Goal: Task Accomplishment & Management: Complete application form

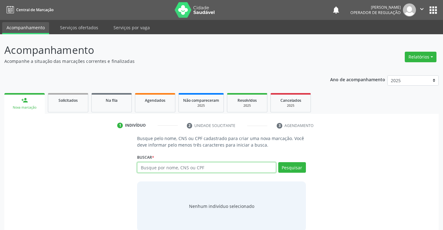
click at [172, 168] on input "text" at bounding box center [206, 167] width 139 height 11
click at [160, 171] on input "text" at bounding box center [206, 167] width 139 height 11
type input "707806674826019"
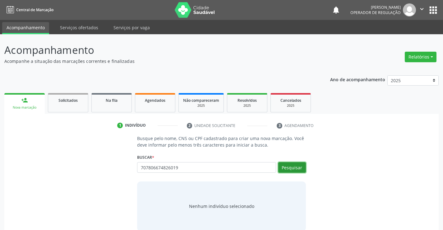
click at [301, 166] on button "Pesquisar" at bounding box center [292, 167] width 28 height 11
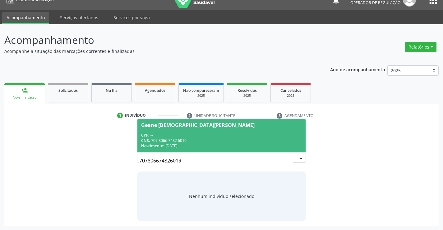
drag, startPoint x: 189, startPoint y: 149, endPoint x: 187, endPoint y: 140, distance: 9.5
click at [188, 147] on span "Geane Jesus da Silva CPF: -- CNS: 707 8066 7482 6019 Nascimento: 10/04/1987" at bounding box center [221, 135] width 168 height 33
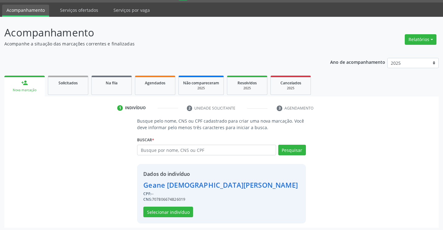
scroll to position [20, 0]
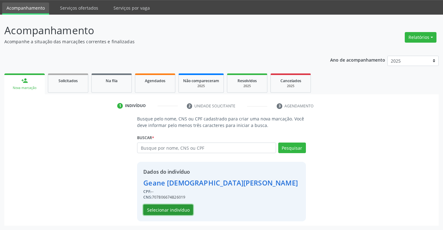
click at [173, 208] on button "Selecionar indivíduo" at bounding box center [168, 209] width 50 height 11
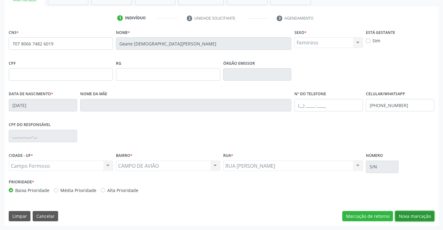
click at [401, 211] on button "Nova marcação" at bounding box center [414, 216] width 39 height 11
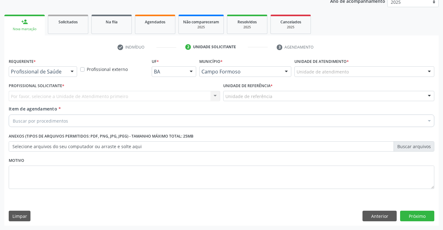
click at [69, 78] on div "Requerente * Profissional de Saúde Profissional de Saúde Paciente Nenhum result…" at bounding box center [42, 69] width 71 height 24
drag, startPoint x: 69, startPoint y: 71, endPoint x: 58, endPoint y: 96, distance: 27.4
click at [67, 71] on div at bounding box center [71, 72] width 9 height 11
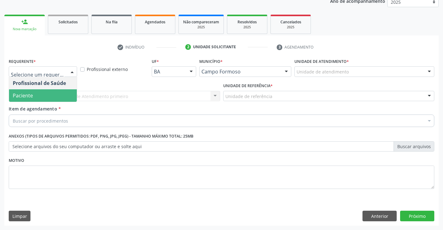
click at [56, 104] on div "Profissional Solicitante * Por favor, selecione a Unidade de Atendimento primei…" at bounding box center [114, 93] width 214 height 24
click at [72, 74] on div at bounding box center [71, 72] width 9 height 11
click at [56, 94] on span "Paciente" at bounding box center [43, 95] width 68 height 12
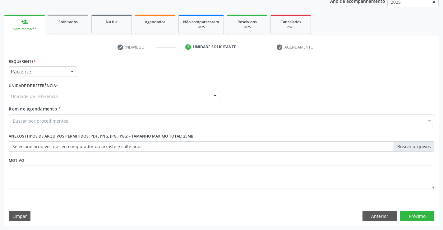
click at [107, 95] on div "Unidade de referência" at bounding box center [114, 96] width 211 height 11
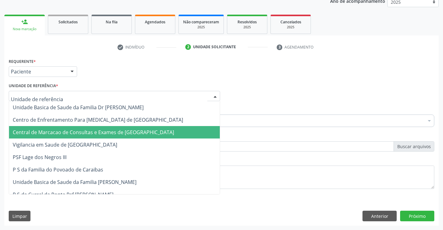
click at [107, 130] on span "Central de Marcacao de Consultas e Exames de [GEOGRAPHIC_DATA]" at bounding box center [93, 132] width 161 height 7
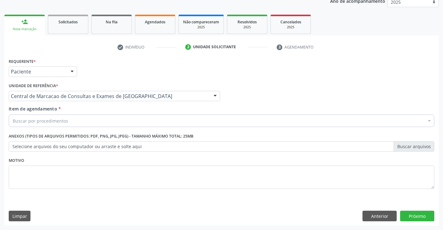
click at [112, 117] on div "Buscar por procedimentos" at bounding box center [222, 120] width 426 height 12
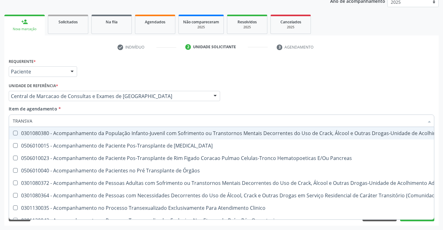
type input "TRANSVAG"
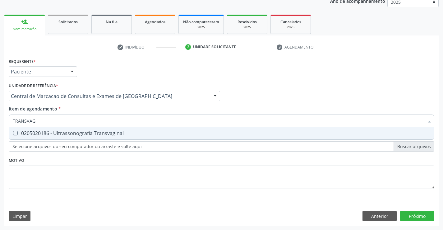
click at [94, 132] on div "0205020186 - Ultrassonografia Transvaginal" at bounding box center [221, 133] width 417 height 5
checkbox Transvaginal "true"
click at [420, 214] on div "Requerente * Paciente Profissional de Saúde Paciente Nenhum resultado encontrad…" at bounding box center [221, 141] width 434 height 169
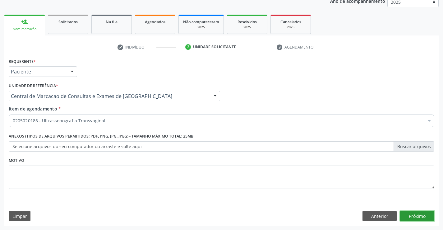
click at [421, 216] on button "Próximo" at bounding box center [417, 215] width 34 height 11
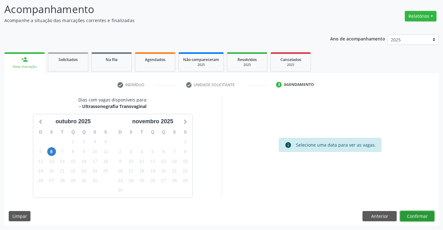
click at [413, 216] on button "Confirmar" at bounding box center [417, 216] width 34 height 11
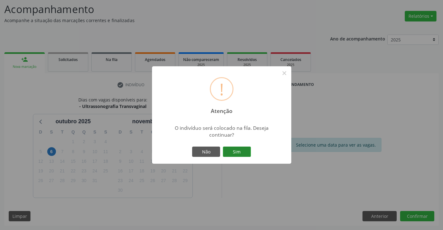
click at [233, 148] on button "Sim" at bounding box center [237, 151] width 28 height 11
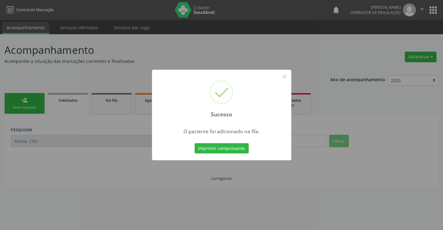
scroll to position [0, 0]
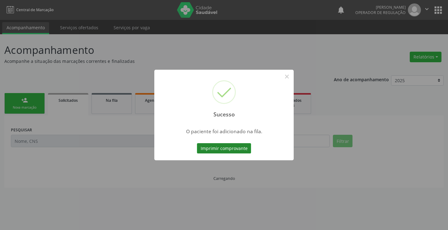
click at [235, 148] on button "Imprimir comprovante" at bounding box center [224, 148] width 54 height 11
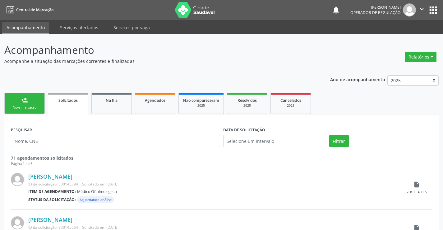
click at [16, 102] on link "person_add Nova marcação" at bounding box center [24, 103] width 40 height 21
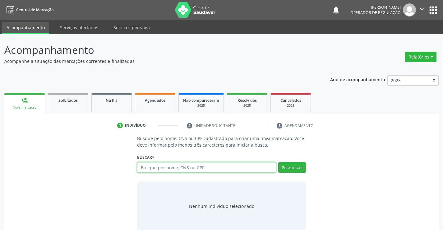
click at [155, 171] on input "text" at bounding box center [206, 167] width 139 height 11
click at [172, 168] on input "text" at bounding box center [206, 167] width 139 height 11
click at [186, 168] on input "text" at bounding box center [206, 167] width 139 height 11
type input "708502344762375"
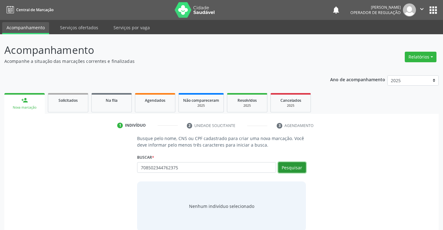
click at [297, 163] on button "Pesquisar" at bounding box center [292, 167] width 28 height 11
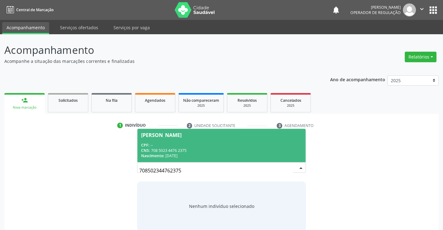
click at [189, 170] on input "708502344762375" at bounding box center [216, 170] width 154 height 12
drag, startPoint x: 201, startPoint y: 147, endPoint x: 205, endPoint y: 151, distance: 5.7
click at [201, 148] on div "CPF: -- CNS: 708 5023 4476 2375 Nascimento: 11/12/1957" at bounding box center [221, 150] width 160 height 16
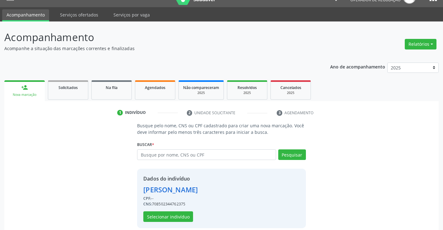
scroll to position [20, 0]
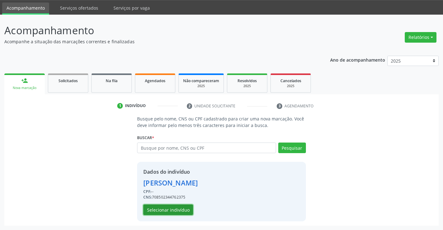
click at [174, 212] on button "Selecionar indivíduo" at bounding box center [168, 209] width 50 height 11
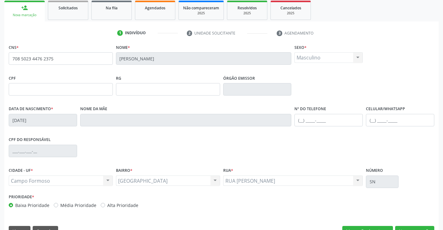
scroll to position [107, 0]
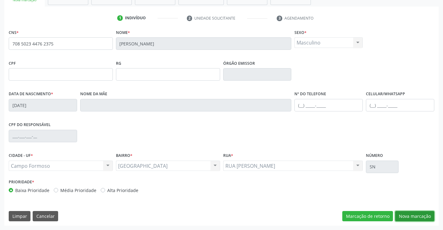
click at [408, 221] on button "Nova marcação" at bounding box center [414, 216] width 39 height 11
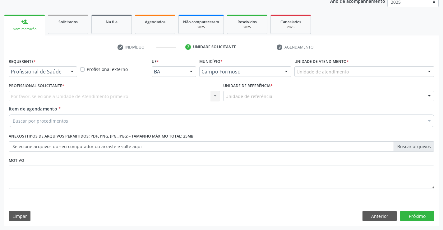
scroll to position [78, 0]
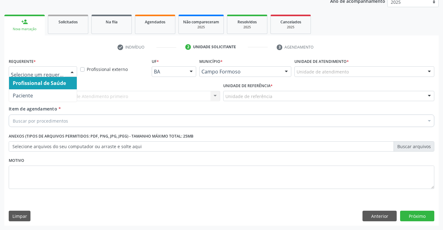
drag, startPoint x: 53, startPoint y: 73, endPoint x: 38, endPoint y: 94, distance: 26.2
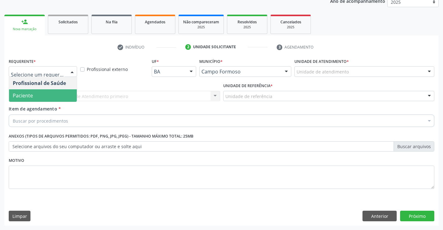
click at [35, 95] on span "Paciente" at bounding box center [43, 95] width 68 height 12
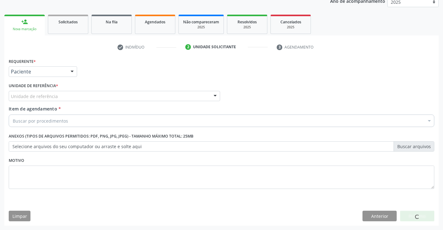
drag, startPoint x: 89, startPoint y: 90, endPoint x: 89, endPoint y: 95, distance: 5.3
click at [90, 90] on div "Unidade de referência * Unidade de referência Unidade Basica de Saude da Famili…" at bounding box center [114, 91] width 211 height 20
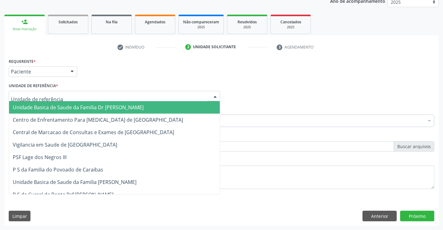
click at [89, 95] on div at bounding box center [114, 96] width 211 height 11
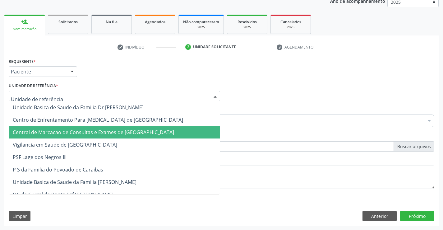
click at [90, 131] on span "Central de Marcacao de Consultas e Exames de [GEOGRAPHIC_DATA]" at bounding box center [93, 132] width 161 height 7
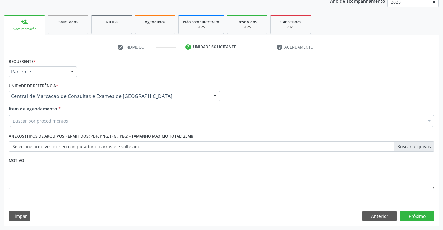
click at [99, 122] on div "Buscar por procedimentos" at bounding box center [222, 120] width 426 height 12
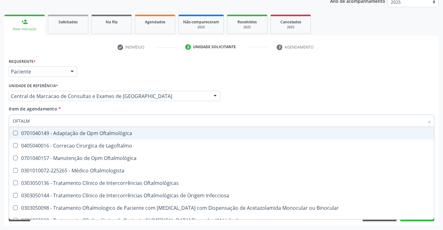
type input "OFTALMO"
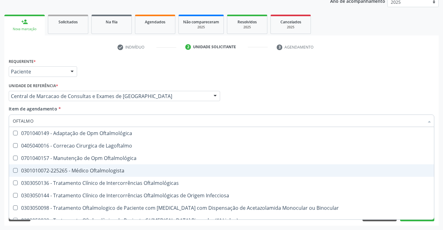
click at [76, 170] on div "0301010072-225265 - Médico Oftalmologista" at bounding box center [221, 170] width 417 height 5
checkbox Oftalmologista "true"
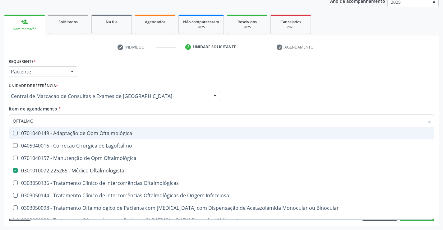
click at [66, 121] on input "OFTALMO" at bounding box center [218, 120] width 411 height 12
type input "ELE"
checkbox Oftalmologista "false"
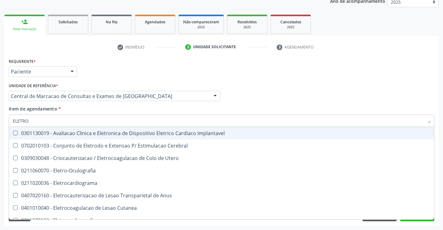
type input "ELETROC"
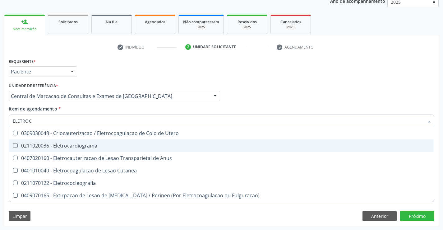
click at [90, 144] on div "0211020036 - Eletrocardiograma" at bounding box center [221, 145] width 417 height 5
checkbox Eletrocardiograma "true"
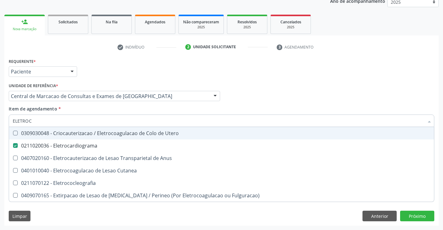
click at [86, 120] on input "ELETROC" at bounding box center [218, 120] width 411 height 12
drag, startPoint x: 277, startPoint y: 92, endPoint x: 173, endPoint y: 132, distance: 111.7
click at [273, 94] on div "Profissional Solicitante Por favor, selecione a Unidade de Atendimento primeiro…" at bounding box center [221, 93] width 429 height 24
checkbox Anus "true"
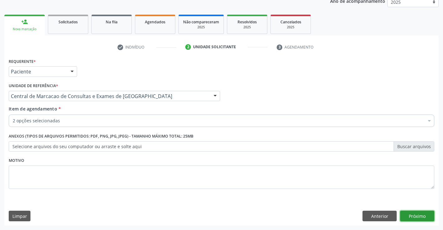
click at [416, 216] on button "Próximo" at bounding box center [417, 215] width 34 height 11
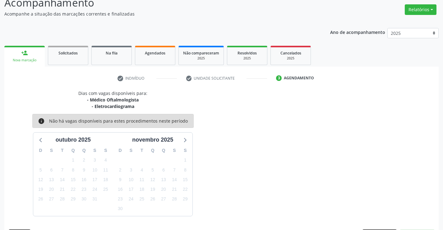
scroll to position [66, 0]
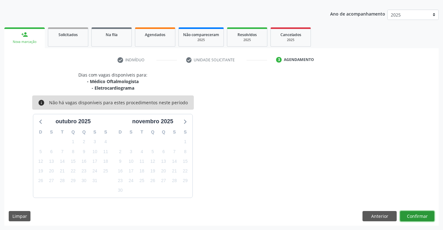
click at [417, 213] on button "Confirmar" at bounding box center [417, 216] width 34 height 11
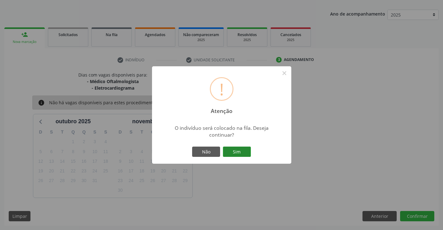
click at [244, 153] on button "Sim" at bounding box center [237, 151] width 28 height 11
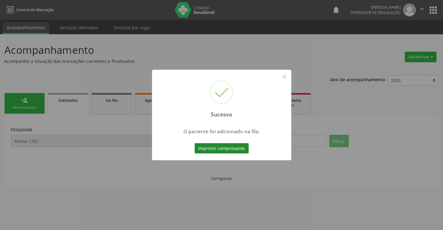
scroll to position [0, 0]
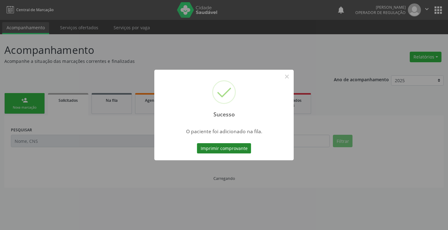
click at [219, 150] on button "Imprimir comprovante" at bounding box center [224, 148] width 54 height 11
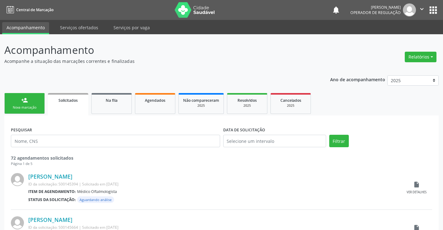
click at [38, 100] on link "person_add Nova marcação" at bounding box center [24, 103] width 40 height 21
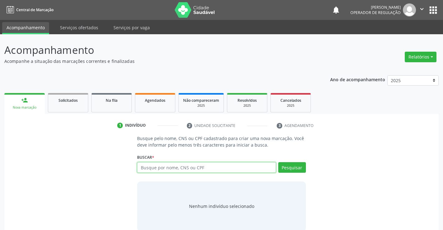
click at [183, 167] on input "text" at bounding box center [206, 167] width 139 height 11
type input "706004890875941"
drag, startPoint x: 311, startPoint y: 171, endPoint x: 307, endPoint y: 168, distance: 5.3
click at [310, 170] on div "Busque pelo nome, CNS ou CPF cadastrado para criar uma nova marcação. Você deve…" at bounding box center [222, 183] width 426 height 96
click at [307, 168] on div "Busque pelo nome, CNS ou CPF cadastrado para criar uma nova marcação. Você deve…" at bounding box center [221, 183] width 177 height 96
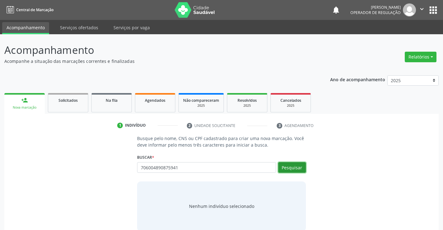
click at [303, 168] on button "Pesquisar" at bounding box center [292, 167] width 28 height 11
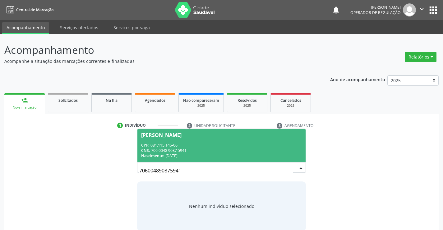
click at [187, 144] on div "CPF: 081.115.145-06" at bounding box center [221, 144] width 160 height 5
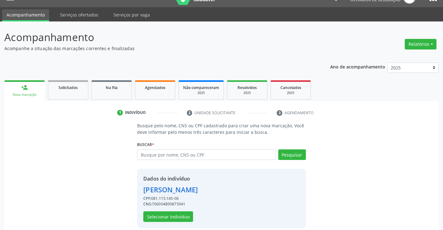
scroll to position [20, 0]
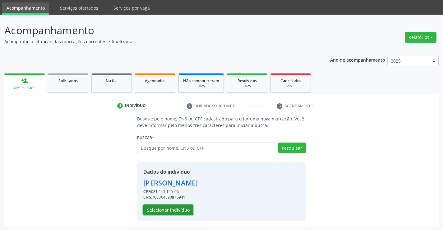
click at [168, 209] on button "Selecionar indivíduo" at bounding box center [168, 209] width 50 height 11
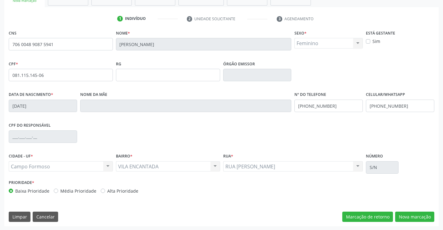
scroll to position [107, 0]
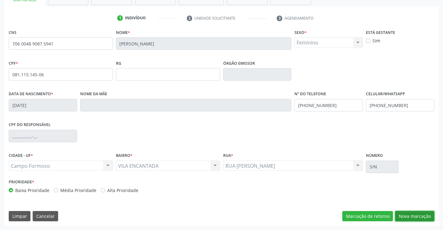
click at [403, 214] on button "Nova marcação" at bounding box center [414, 216] width 39 height 11
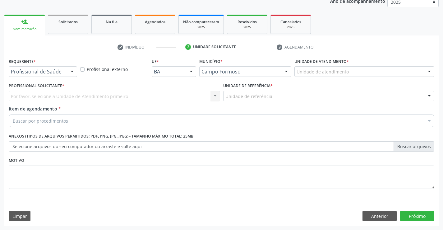
scroll to position [78, 0]
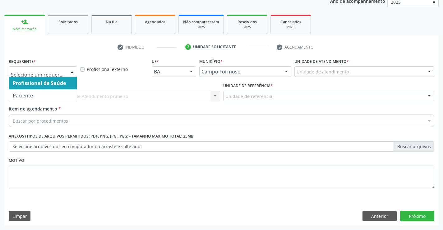
click at [66, 71] on div "Profissional de Saúde Paciente Nenhum resultado encontrado para: " " Não há nen…" at bounding box center [43, 71] width 68 height 11
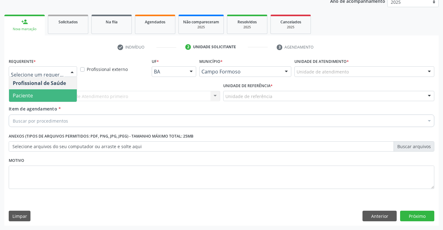
click at [47, 96] on span "Paciente" at bounding box center [43, 95] width 68 height 12
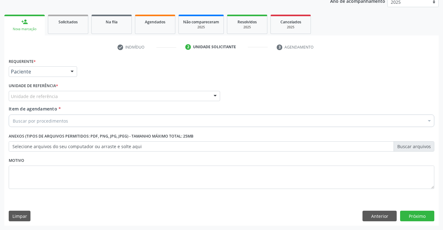
drag, startPoint x: 93, startPoint y: 96, endPoint x: 96, endPoint y: 111, distance: 15.1
click at [94, 99] on div "Unidade de referência" at bounding box center [114, 96] width 211 height 11
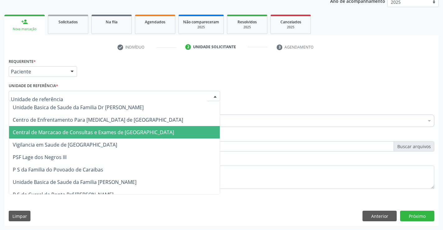
click at [91, 134] on span "Central de Marcacao de Consultas e Exames de [GEOGRAPHIC_DATA]" at bounding box center [93, 132] width 161 height 7
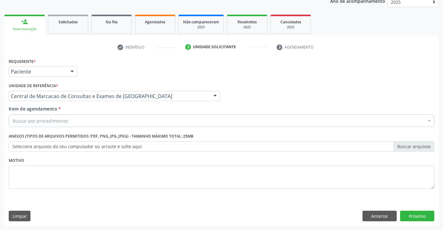
click at [103, 116] on div "Buscar por procedimentos" at bounding box center [222, 120] width 426 height 12
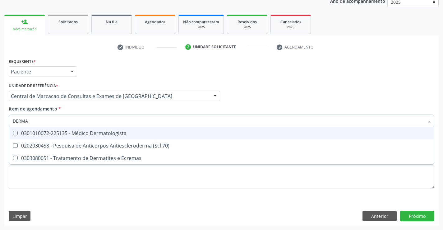
type input "DERMAT"
click at [137, 137] on span "0301010072-225135 - Médico Dermatologista" at bounding box center [221, 133] width 425 height 12
checkbox Dermatologista "true"
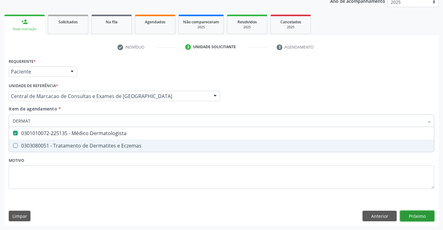
drag, startPoint x: 412, startPoint y: 218, endPoint x: 337, endPoint y: 165, distance: 91.6
click at [412, 217] on div "Requerente * Paciente Profissional de Saúde Paciente Nenhum resultado encontrad…" at bounding box center [221, 141] width 434 height 169
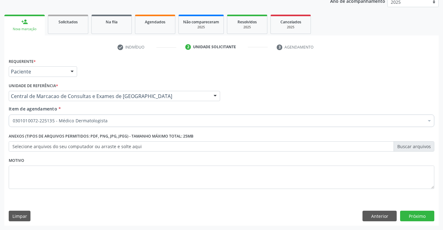
click at [435, 220] on div "Requerente * Paciente Profissional de Saúde Paciente Nenhum resultado encontrad…" at bounding box center [221, 141] width 434 height 169
click at [425, 215] on button "Próximo" at bounding box center [417, 215] width 34 height 11
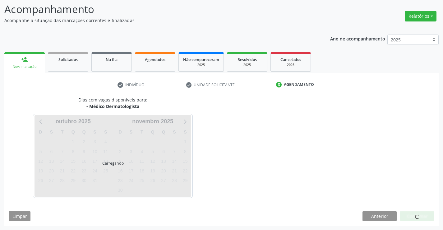
scroll to position [59, 0]
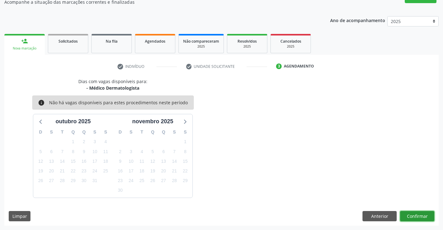
click at [416, 215] on button "Confirmar" at bounding box center [417, 216] width 34 height 11
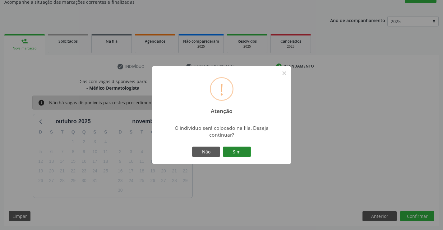
click at [240, 154] on button "Sim" at bounding box center [237, 151] width 28 height 11
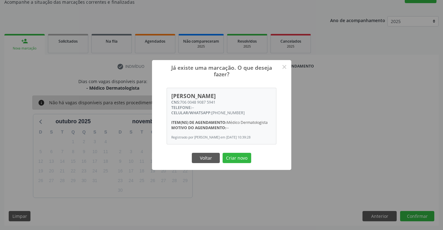
click at [223, 153] on button "Criar novo" at bounding box center [237, 158] width 29 height 11
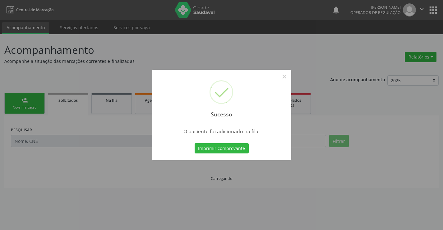
scroll to position [0, 0]
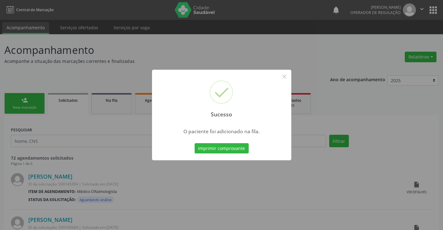
click at [195, 143] on button "Imprimir comprovante" at bounding box center [222, 148] width 54 height 11
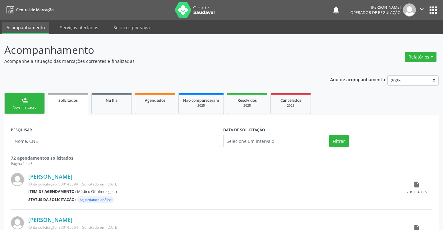
click at [20, 99] on link "person_add Nova marcação" at bounding box center [24, 103] width 40 height 21
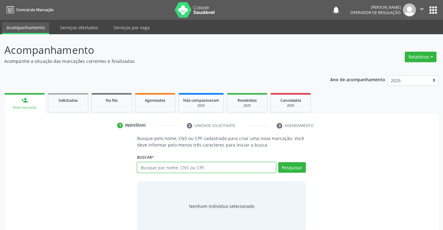
click at [235, 168] on input "text" at bounding box center [206, 167] width 139 height 11
type input "702109791988692"
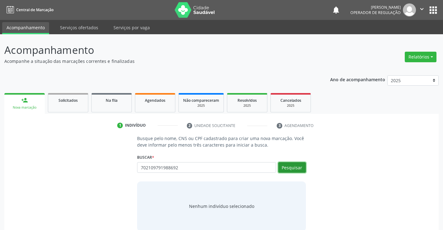
click at [296, 168] on button "Pesquisar" at bounding box center [292, 167] width 28 height 11
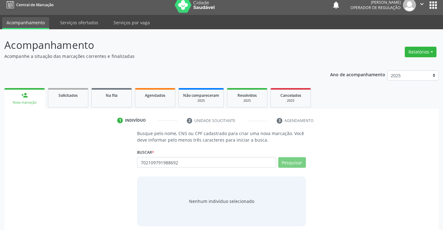
scroll to position [10, 0]
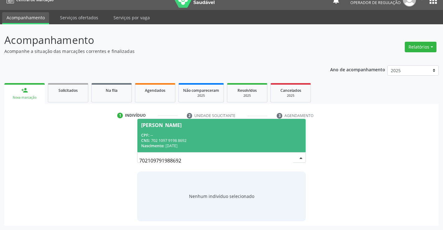
click at [203, 142] on div "CNS: 702 1097 9198 8692" at bounding box center [221, 140] width 160 height 5
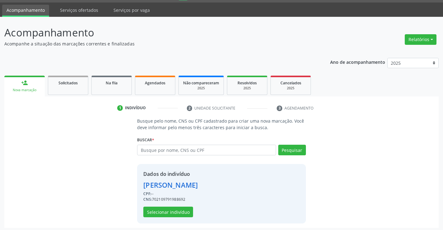
scroll to position [20, 0]
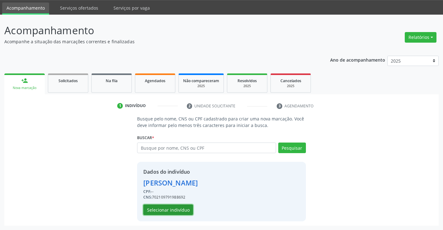
click at [176, 206] on button "Selecionar indivíduo" at bounding box center [168, 209] width 50 height 11
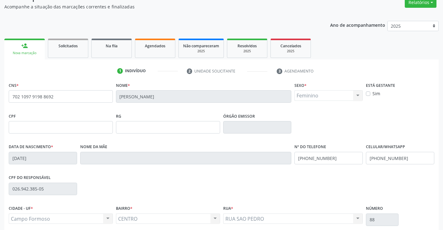
scroll to position [107, 0]
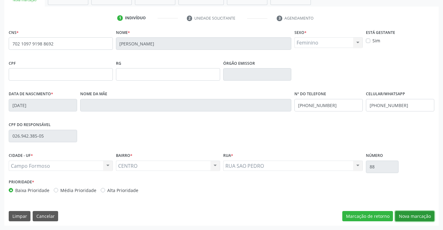
click at [412, 216] on button "Nova marcação" at bounding box center [414, 216] width 39 height 11
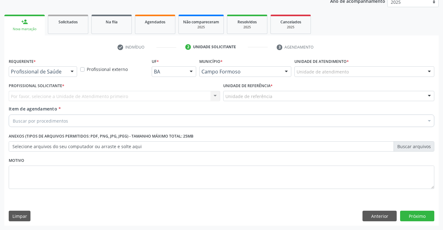
scroll to position [78, 0]
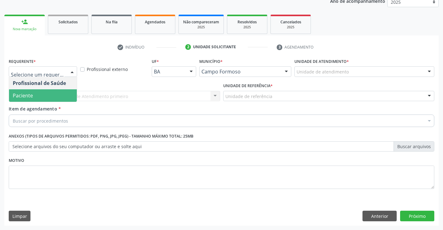
click at [45, 99] on span "Paciente" at bounding box center [43, 95] width 68 height 12
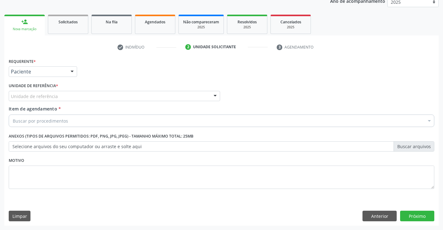
click at [111, 96] on div "Unidade de referência" at bounding box center [114, 96] width 211 height 11
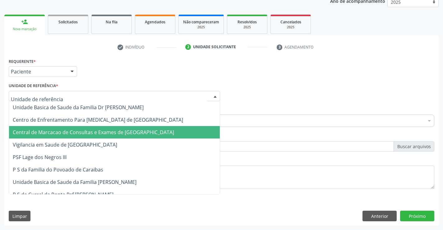
click at [120, 133] on span "Central de Marcacao de Consultas e Exames de [GEOGRAPHIC_DATA]" at bounding box center [93, 132] width 161 height 7
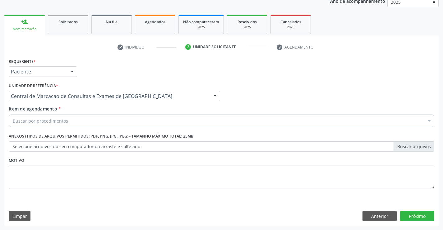
click at [140, 122] on div "Buscar por procedimentos" at bounding box center [222, 120] width 426 height 12
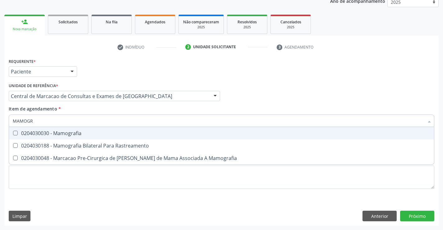
type input "MAMOGRA"
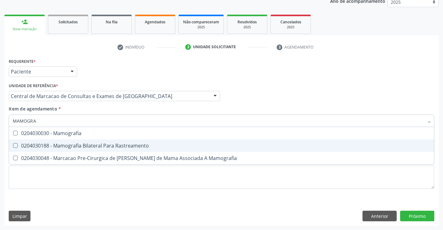
click at [130, 143] on div "0204030188 - Mamografia Bilateral Para Rastreamento" at bounding box center [221, 145] width 417 height 5
checkbox Rastreamento "true"
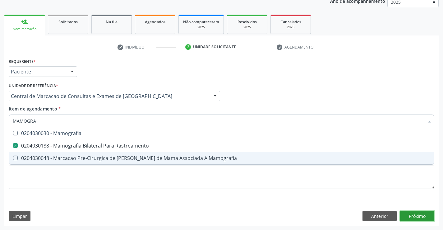
click at [414, 214] on div "Requerente * Paciente Profissional de Saúde Paciente Nenhum resultado encontrad…" at bounding box center [221, 141] width 434 height 169
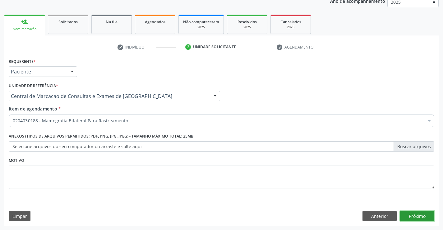
click at [430, 215] on button "Próximo" at bounding box center [417, 215] width 34 height 11
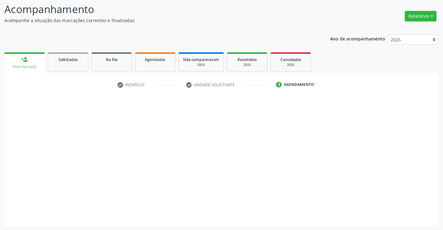
scroll to position [41, 0]
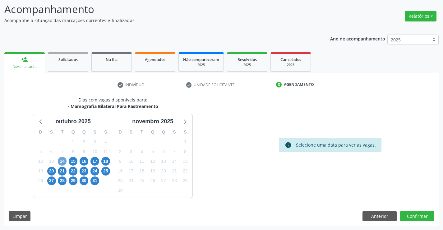
click at [61, 159] on span "14" at bounding box center [62, 161] width 9 height 9
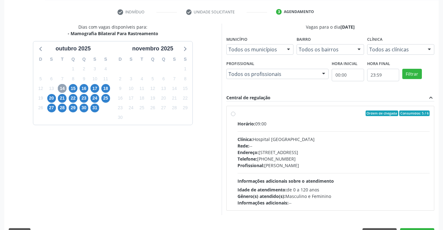
scroll to position [131, 0]
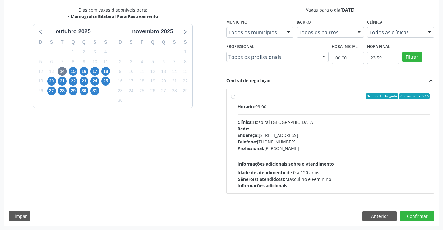
click at [242, 121] on span "Clínica:" at bounding box center [244, 122] width 15 height 6
click at [235, 99] on input "Ordem de chegada Consumidos: 5 / 6 Horário: 09:00 Clínica: Hospital Sao Francis…" at bounding box center [233, 96] width 4 height 6
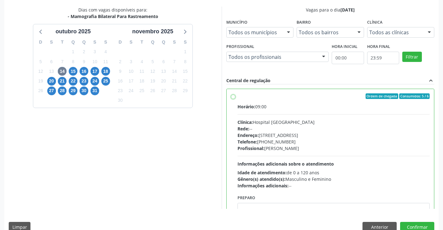
radio input "true"
click at [423, 225] on button "Confirmar" at bounding box center [417, 227] width 34 height 11
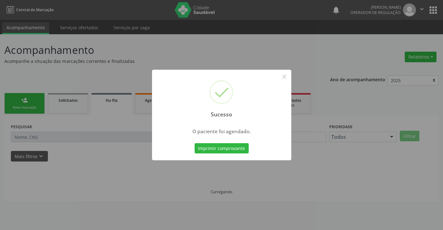
scroll to position [0, 0]
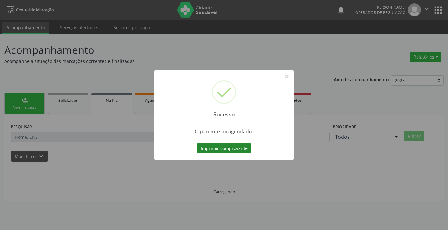
click at [236, 150] on button "Imprimir comprovante" at bounding box center [224, 148] width 54 height 11
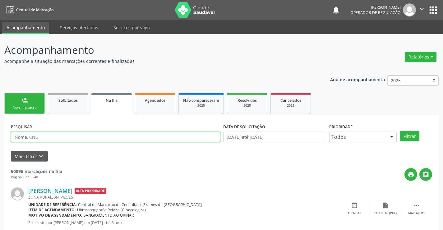
click at [105, 140] on input "text" at bounding box center [115, 136] width 209 height 11
type input "700504735240853"
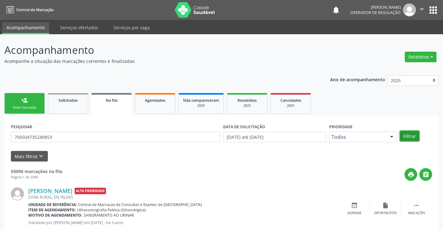
click at [413, 133] on button "Filtrar" at bounding box center [410, 136] width 20 height 11
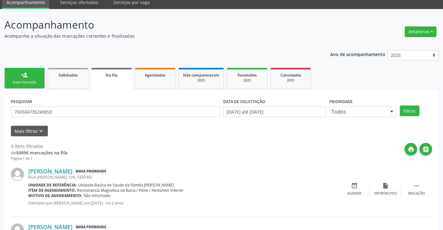
scroll to position [10, 0]
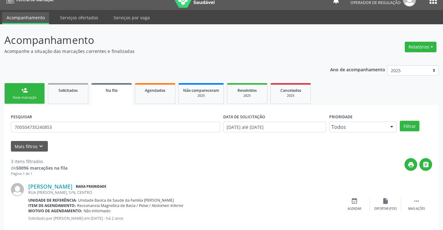
click at [30, 90] on link "person_add Nova marcação" at bounding box center [24, 93] width 40 height 21
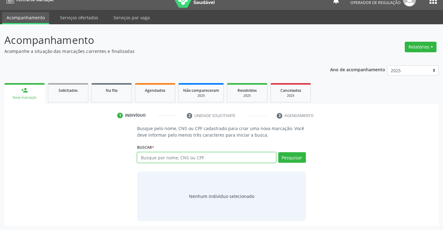
click at [166, 156] on input "text" at bounding box center [206, 157] width 139 height 11
type input "7"
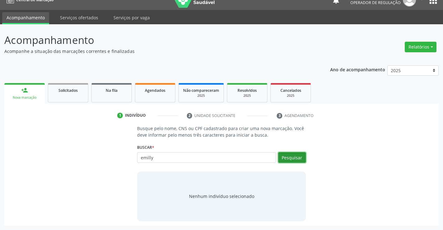
click at [281, 156] on button "Pesquisar" at bounding box center [292, 157] width 28 height 11
click at [162, 158] on input "emilly" at bounding box center [206, 157] width 139 height 11
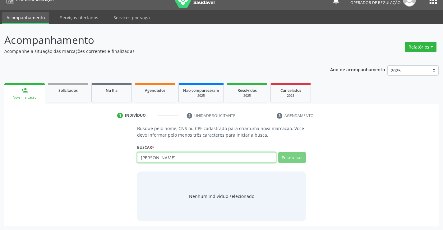
type input "emilly micaella"
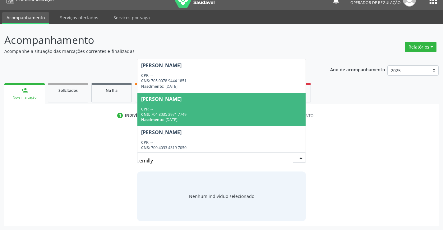
click at [182, 99] on div "Emilly Alves de Souza" at bounding box center [161, 98] width 40 height 5
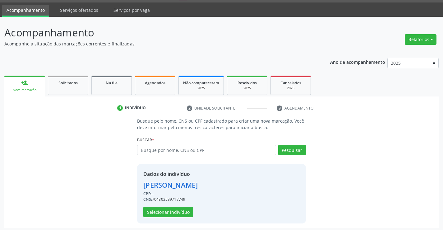
scroll to position [20, 0]
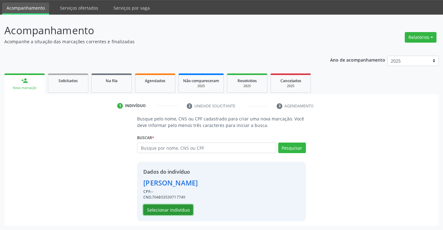
click at [174, 214] on button "Selecionar indivíduo" at bounding box center [168, 209] width 50 height 11
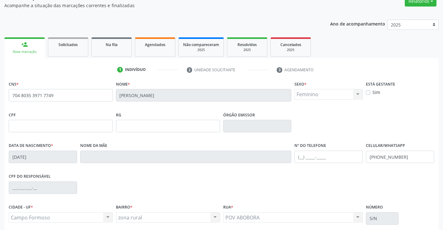
scroll to position [107, 0]
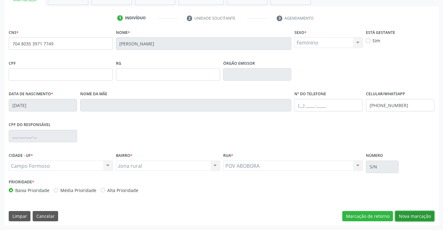
drag, startPoint x: 419, startPoint y: 216, endPoint x: 230, endPoint y: 135, distance: 205.8
click at [416, 214] on button "Nova marcação" at bounding box center [414, 216] width 39 height 11
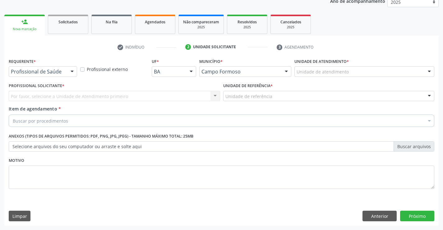
scroll to position [78, 0]
click at [71, 71] on div at bounding box center [71, 72] width 9 height 11
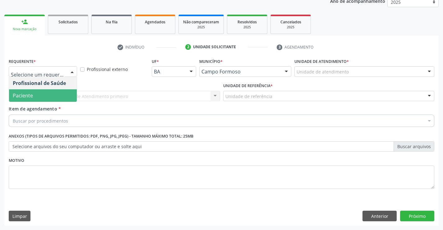
drag, startPoint x: 52, startPoint y: 93, endPoint x: 101, endPoint y: 93, distance: 49.1
click at [54, 93] on span "Paciente" at bounding box center [43, 95] width 68 height 12
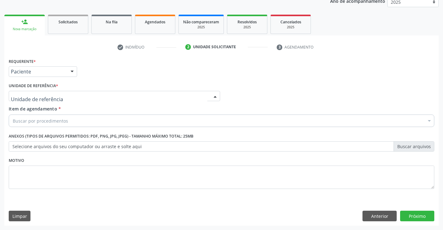
drag, startPoint x: 101, startPoint y: 93, endPoint x: 110, endPoint y: 124, distance: 31.9
click at [102, 93] on div at bounding box center [114, 96] width 211 height 11
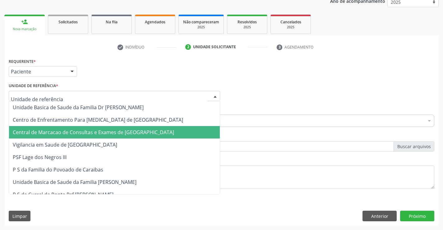
click at [112, 132] on span "Central de Marcacao de Consultas e Exames de [GEOGRAPHIC_DATA]" at bounding box center [93, 132] width 161 height 7
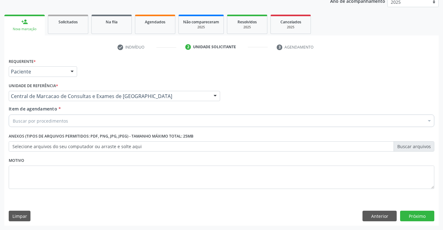
click at [117, 121] on div "Buscar por procedimentos" at bounding box center [222, 120] width 426 height 12
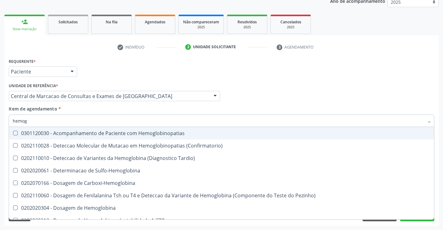
type input "hemogr"
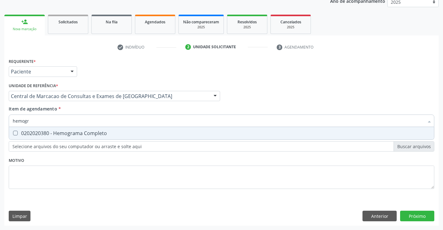
drag, startPoint x: 112, startPoint y: 132, endPoint x: 360, endPoint y: 209, distance: 259.6
click at [114, 131] on div "0202020380 - Hemograma Completo" at bounding box center [221, 133] width 417 height 5
checkbox Completo "true"
click at [424, 216] on div "Requerente * Paciente Profissional de Saúde Paciente Nenhum resultado encontrad…" at bounding box center [221, 141] width 434 height 169
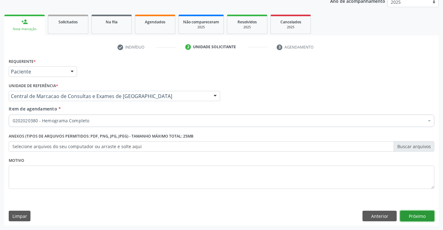
click at [424, 216] on button "Próximo" at bounding box center [417, 215] width 34 height 11
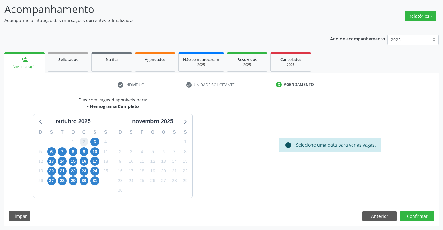
click at [84, 141] on span "2" at bounding box center [84, 141] width 9 height 9
click at [83, 141] on span "2" at bounding box center [84, 141] width 9 height 9
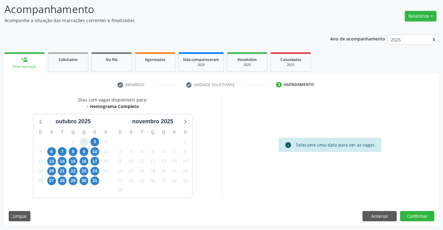
click at [83, 141] on span "2" at bounding box center [84, 141] width 9 height 9
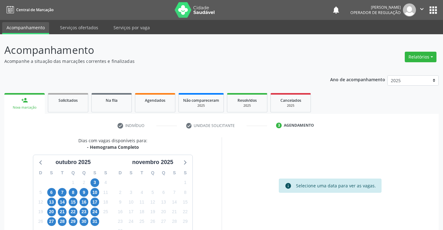
scroll to position [41, 0]
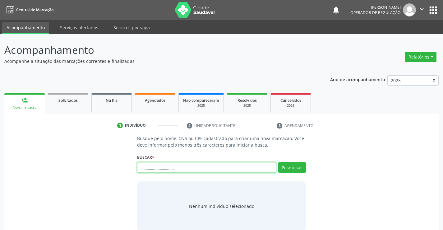
drag, startPoint x: 183, startPoint y: 167, endPoint x: 134, endPoint y: 174, distance: 49.9
click at [134, 174] on div "Busque pelo nome, CNS ou CPF cadastrado para criar uma nova marcação. Você deve…" at bounding box center [221, 183] width 177 height 96
type input "701009842939793"
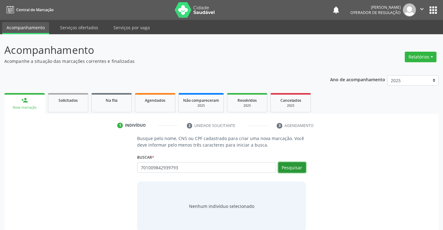
click at [283, 168] on button "Pesquisar" at bounding box center [292, 167] width 28 height 11
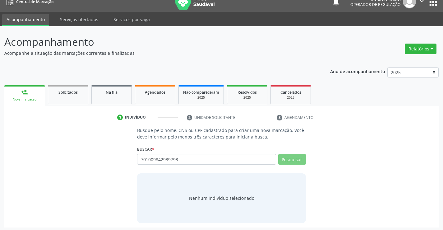
scroll to position [10, 0]
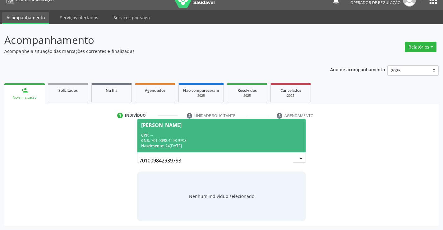
drag, startPoint x: 190, startPoint y: 136, endPoint x: 194, endPoint y: 134, distance: 4.3
click at [190, 136] on div "CPF: --" at bounding box center [221, 134] width 160 height 5
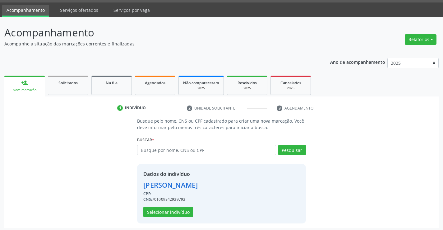
scroll to position [20, 0]
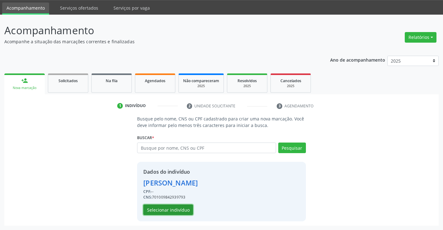
click at [172, 208] on button "Selecionar indivíduo" at bounding box center [168, 209] width 50 height 11
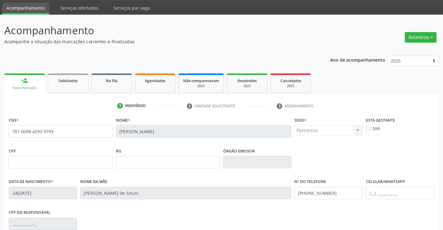
scroll to position [107, 0]
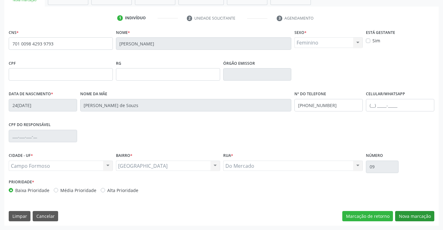
drag, startPoint x: 405, startPoint y: 209, endPoint x: 408, endPoint y: 219, distance: 10.2
click at [406, 215] on div "CNS * 701 0098 4293 9793 Nome * Luna Gabriely Dias da Silva Sexo * Feminino Mas…" at bounding box center [221, 127] width 434 height 198
click at [408, 219] on button "Nova marcação" at bounding box center [414, 216] width 39 height 11
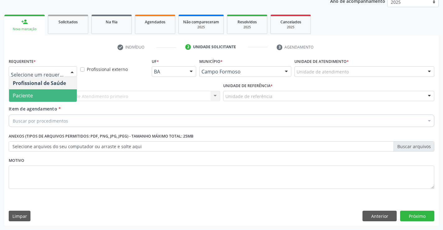
click at [44, 99] on span "Paciente" at bounding box center [43, 95] width 68 height 12
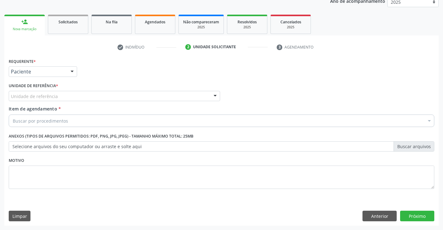
click at [117, 97] on div "Unidade de referência" at bounding box center [114, 96] width 211 height 11
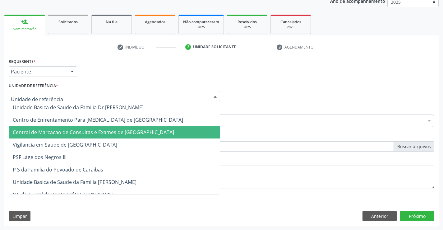
click at [117, 135] on span "Central de Marcacao de Consultas e Exames de [GEOGRAPHIC_DATA]" at bounding box center [93, 132] width 161 height 7
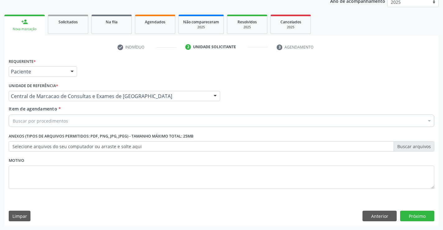
click at [131, 121] on div "Buscar por procedimentos" at bounding box center [222, 120] width 426 height 12
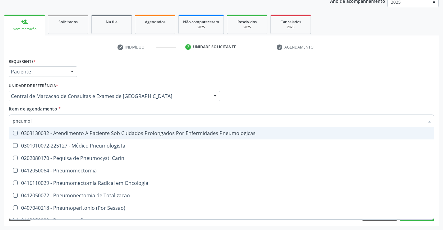
type input "pneumolo"
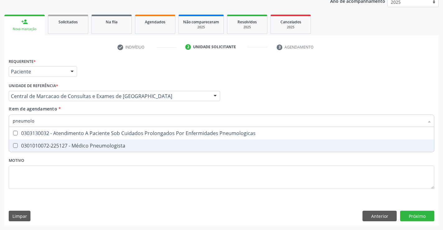
click at [122, 143] on div "0301010072-225127 - Médico Pneumologista" at bounding box center [221, 145] width 417 height 5
checkbox Pneumologista "true"
click at [425, 219] on button "Próximo" at bounding box center [417, 215] width 34 height 11
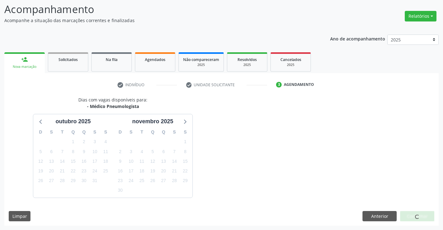
scroll to position [59, 0]
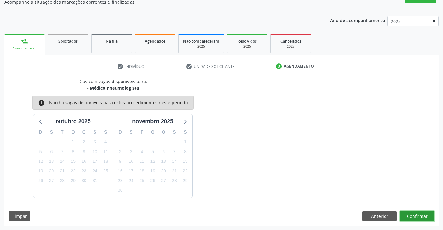
click at [424, 217] on button "Confirmar" at bounding box center [417, 216] width 34 height 11
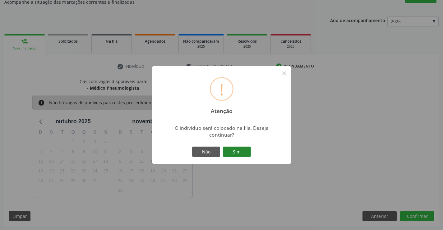
click at [244, 155] on button "Sim" at bounding box center [237, 151] width 28 height 11
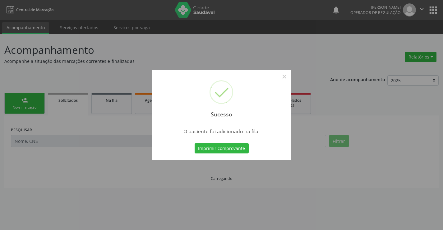
scroll to position [0, 0]
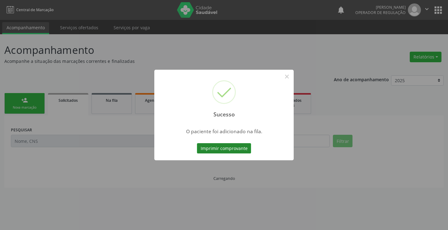
click at [232, 149] on button "Imprimir comprovante" at bounding box center [224, 148] width 54 height 11
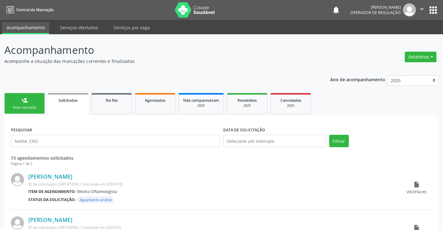
click at [39, 103] on link "person_add Nova marcação" at bounding box center [24, 103] width 40 height 21
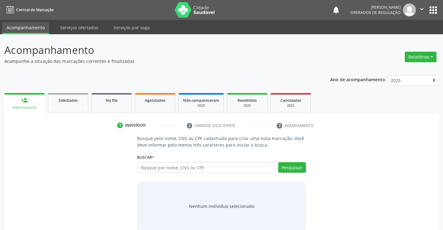
click at [189, 173] on div "Busque por nome, CNS ou CPF Nenhum resultado encontrado para: " " Digite nome, …" at bounding box center [221, 169] width 168 height 15
click at [189, 168] on input "text" at bounding box center [206, 167] width 139 height 11
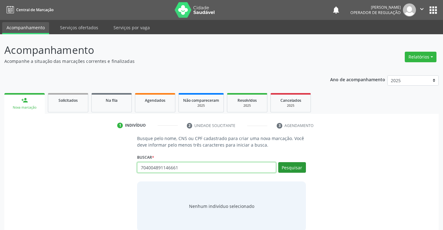
type input "704004891146661"
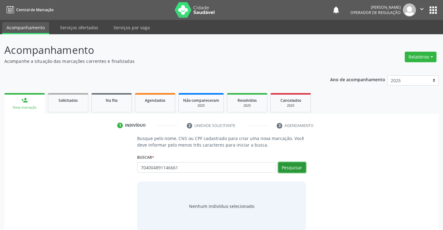
click at [294, 163] on button "Pesquisar" at bounding box center [292, 167] width 28 height 11
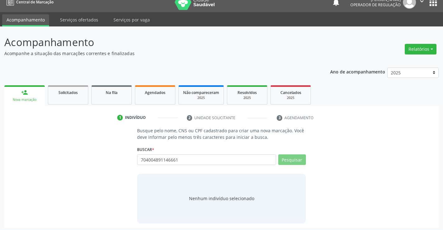
scroll to position [10, 0]
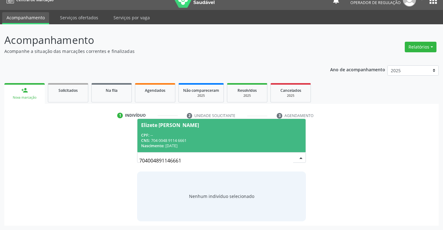
click at [180, 146] on div "Nascimento: 20/12/1961" at bounding box center [221, 145] width 160 height 5
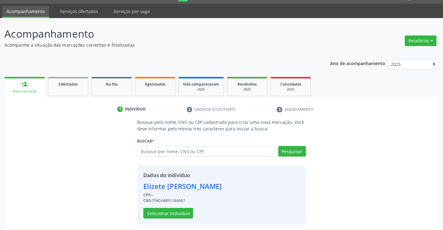
scroll to position [20, 0]
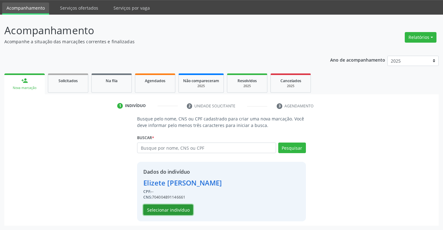
click at [173, 209] on button "Selecionar indivíduo" at bounding box center [168, 209] width 50 height 11
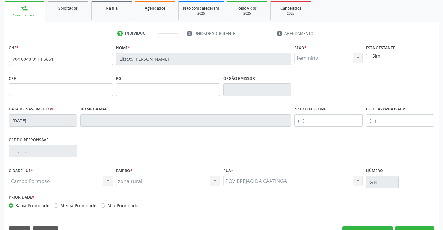
scroll to position [107, 0]
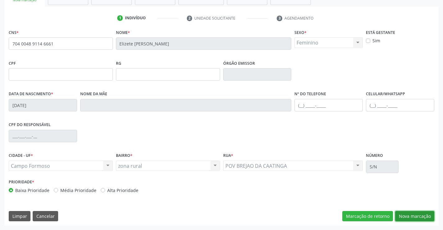
click at [403, 211] on button "Nova marcação" at bounding box center [414, 216] width 39 height 11
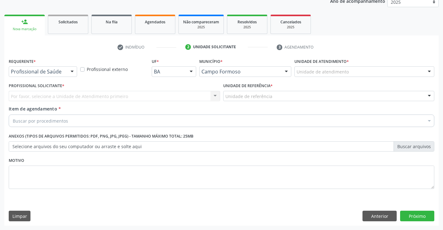
scroll to position [78, 0]
drag, startPoint x: 68, startPoint y: 73, endPoint x: 63, endPoint y: 77, distance: 5.9
click at [67, 73] on div at bounding box center [71, 72] width 9 height 11
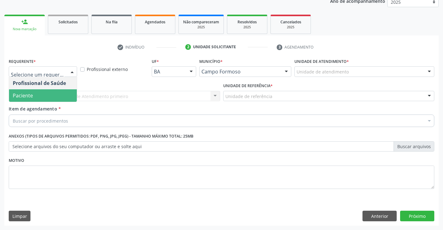
click at [55, 92] on span "Paciente" at bounding box center [43, 95] width 68 height 12
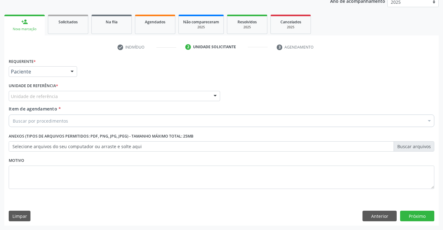
drag, startPoint x: 100, startPoint y: 95, endPoint x: 101, endPoint y: 121, distance: 26.1
click at [100, 96] on div "Unidade de referência" at bounding box center [114, 96] width 211 height 11
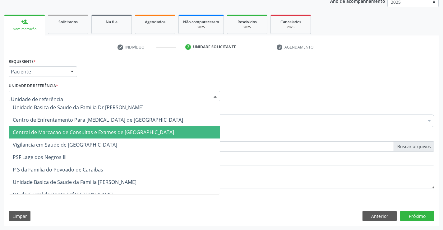
click at [101, 132] on span "Central de Marcacao de Consultas e Exames de [GEOGRAPHIC_DATA]" at bounding box center [93, 132] width 161 height 7
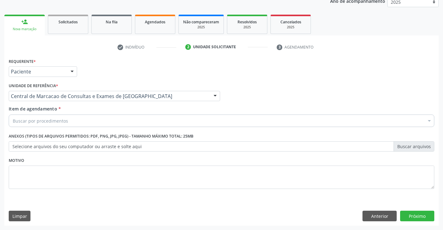
click at [115, 117] on div "Buscar por procedimentos" at bounding box center [222, 120] width 426 height 12
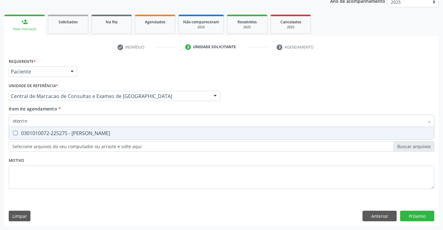
type input "otorrino"
click at [124, 132] on div "0301010072-225275 - [PERSON_NAME]" at bounding box center [221, 133] width 417 height 5
checkbox Otorrinolaringologista "true"
click at [124, 121] on input "otorrino" at bounding box center [218, 120] width 411 height 12
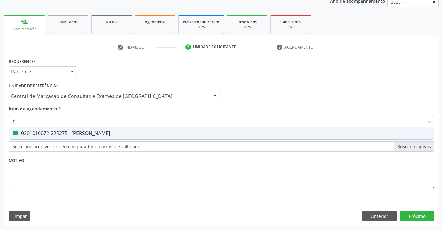
type input "ne"
checkbox Otorrinolaringologista "false"
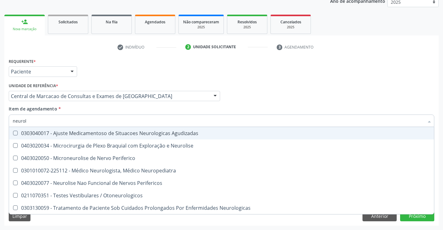
type input "neurolo"
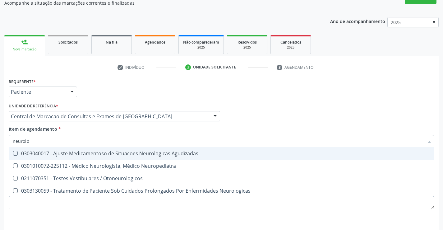
scroll to position [47, 0]
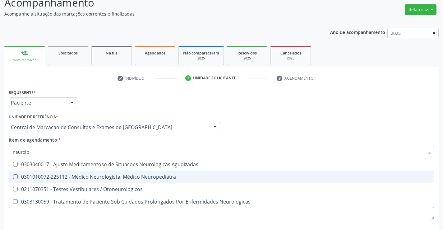
click at [115, 177] on div "0301010072-225112 - Médico Neurologista, Médico Neuropediatra" at bounding box center [221, 176] width 417 height 5
checkbox Neuropediatra "true"
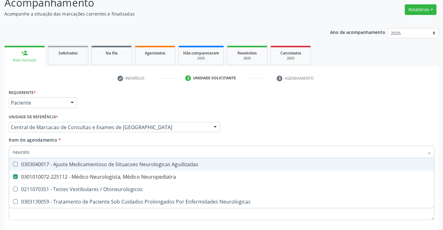
click at [282, 121] on div "Profissional Solicitante Por favor, selecione a Unidade de Atendimento primeiro…" at bounding box center [221, 124] width 429 height 24
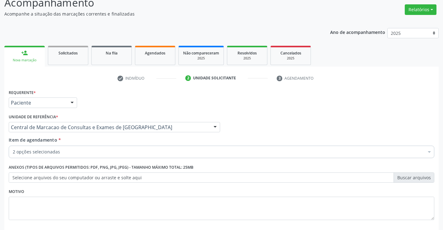
checkbox Neuropediatra "true"
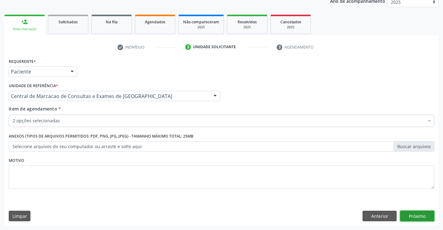
click at [412, 217] on button "Próximo" at bounding box center [417, 215] width 34 height 11
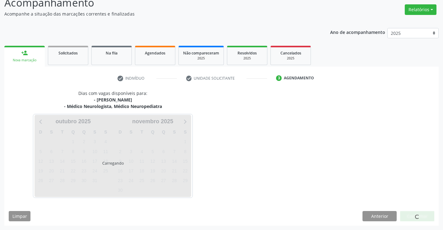
scroll to position [66, 0]
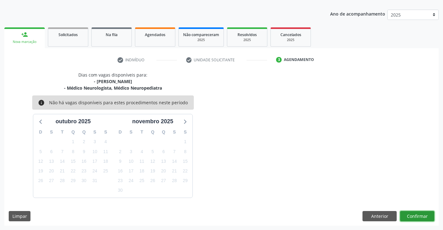
drag, startPoint x: 416, startPoint y: 213, endPoint x: 413, endPoint y: 214, distance: 3.4
click at [413, 214] on button "Confirmar" at bounding box center [417, 216] width 34 height 11
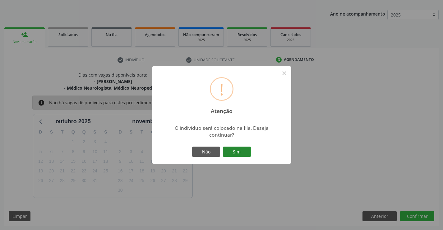
click at [245, 153] on button "Sim" at bounding box center [237, 151] width 28 height 11
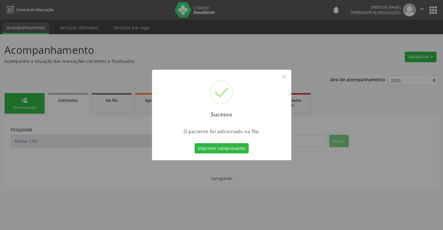
scroll to position [0, 0]
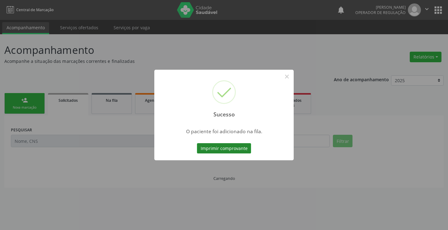
click at [238, 150] on button "Imprimir comprovante" at bounding box center [224, 148] width 54 height 11
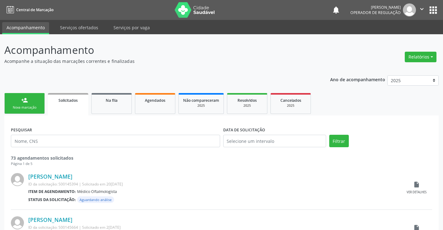
click at [38, 107] on div "Nova marcação" at bounding box center [24, 107] width 31 height 5
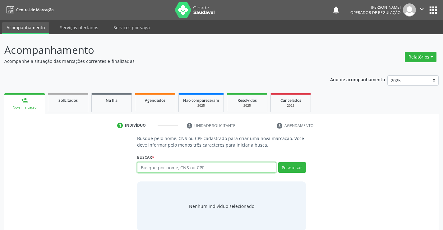
click at [187, 166] on input "text" at bounding box center [206, 167] width 139 height 11
type input "703406243877200"
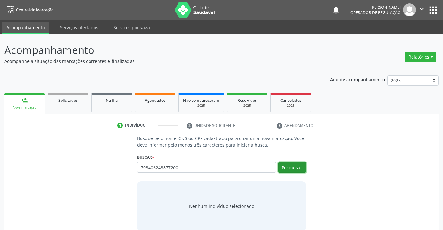
click at [298, 163] on button "Pesquisar" at bounding box center [292, 167] width 28 height 11
type input "703406243877200"
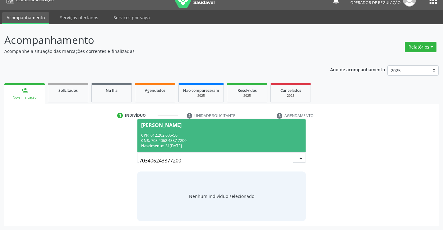
click at [168, 131] on span "Marta Souza Cruz CPF: 012.202.605-50 CNS: 703 4062 4387 7200 Nascimento: 31/12/…" at bounding box center [221, 135] width 168 height 33
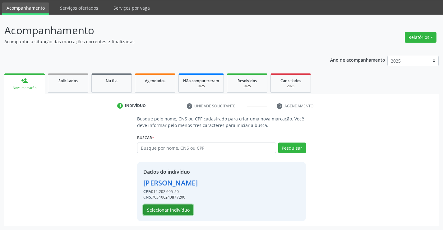
click at [179, 214] on button "Selecionar indivíduo" at bounding box center [168, 209] width 50 height 11
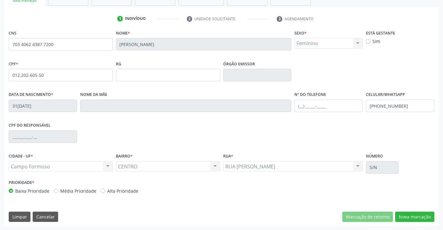
scroll to position [107, 0]
click at [426, 207] on div "CNS 703 4062 4387 7200 Nome * Marta Souza Cruz Sexo * Feminino Masculino Femini…" at bounding box center [221, 127] width 434 height 198
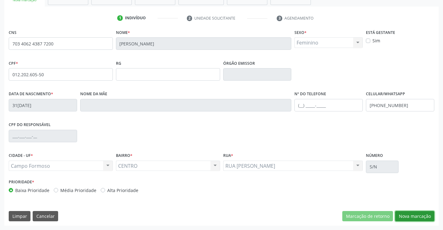
drag, startPoint x: 412, startPoint y: 214, endPoint x: 251, endPoint y: 163, distance: 168.8
click at [403, 214] on button "Nova marcação" at bounding box center [414, 216] width 39 height 11
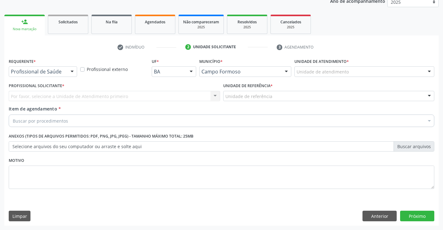
scroll to position [78, 0]
click at [67, 74] on div "Profissional de Saúde Profissional de Saúde Paciente Nenhum resultado encontrad…" at bounding box center [43, 71] width 68 height 11
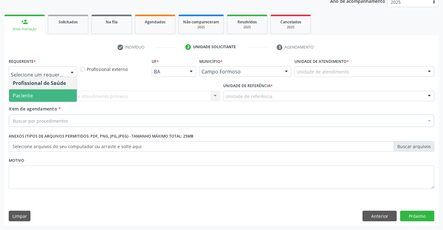
drag, startPoint x: 47, startPoint y: 99, endPoint x: 99, endPoint y: 96, distance: 51.7
click at [48, 99] on span "Paciente" at bounding box center [43, 95] width 68 height 12
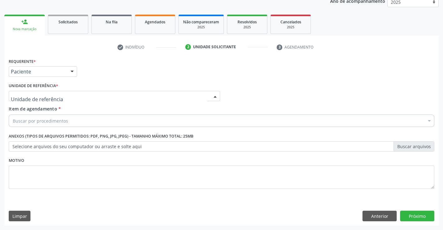
click at [119, 99] on div at bounding box center [114, 96] width 211 height 11
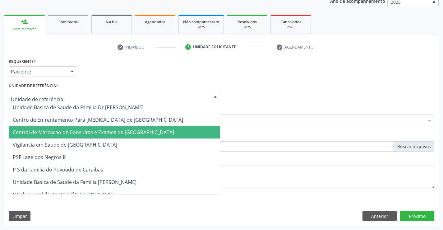
click at [117, 130] on span "Central de Marcacao de Consultas e Exames de [GEOGRAPHIC_DATA]" at bounding box center [93, 132] width 161 height 7
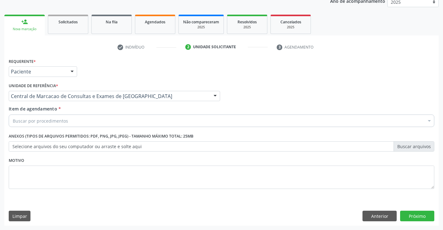
click at [124, 121] on div "Buscar por procedimentos" at bounding box center [222, 120] width 426 height 12
click at [375, 214] on button "Anterior" at bounding box center [379, 215] width 34 height 11
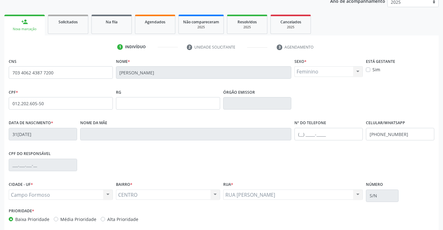
click at [109, 49] on ul "1 Indivíduo 2 Unidade solicitante 3 Agendamento" at bounding box center [221, 47] width 434 height 10
click at [89, 71] on input "703 4062 4387 7200" at bounding box center [61, 72] width 104 height 12
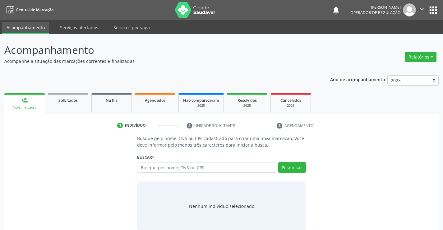
click at [165, 169] on input "text" at bounding box center [206, 167] width 139 height 11
type input "700507922974655"
click at [286, 167] on button "Pesquisar" at bounding box center [292, 167] width 28 height 11
type input "700507922974655"
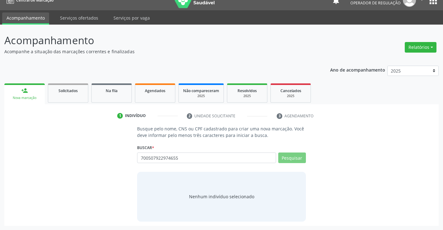
scroll to position [10, 0]
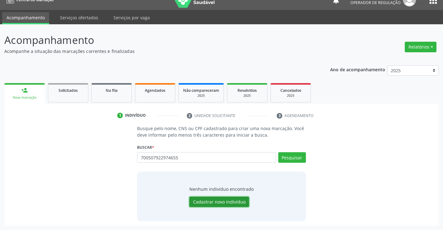
click at [230, 203] on button "Cadastrar novo indivíduo" at bounding box center [219, 201] width 60 height 11
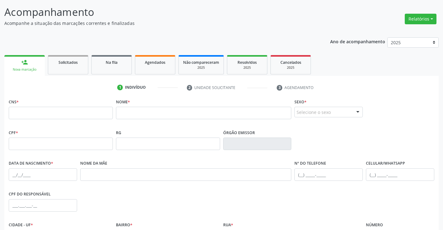
scroll to position [72, 0]
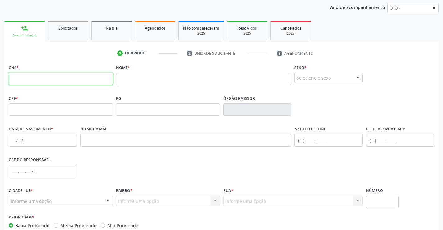
click at [94, 82] on input "text" at bounding box center [61, 78] width 104 height 12
paste input "700 5079 2297 4655"
type input "700 5079 2297 4655"
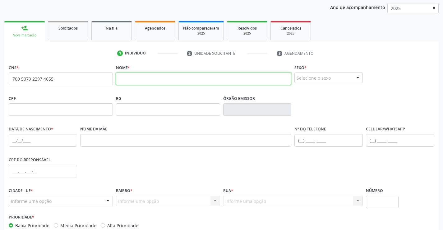
click at [133, 77] on input "text" at bounding box center [204, 78] width 176 height 12
type input "renilde farias da cruz"
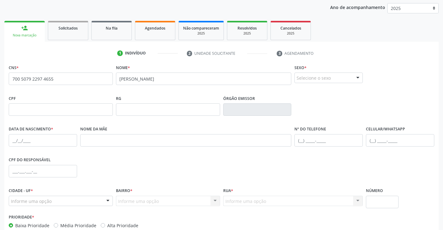
click at [351, 76] on div "Selecione o sexo" at bounding box center [328, 77] width 68 height 11
drag, startPoint x: 321, startPoint y: 97, endPoint x: 259, endPoint y: 108, distance: 63.5
click at [321, 98] on span "Feminino" at bounding box center [329, 101] width 68 height 12
click at [14, 141] on input "text" at bounding box center [43, 140] width 68 height 12
type input "14/01/1947"
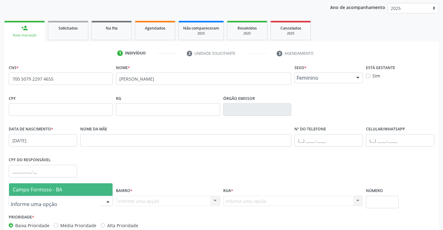
click at [72, 198] on div at bounding box center [61, 201] width 104 height 11
click at [73, 184] on span "Campo Formoso - BA" at bounding box center [61, 189] width 104 height 12
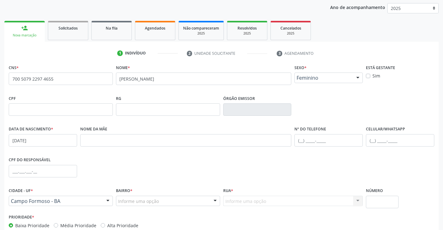
click at [216, 201] on div at bounding box center [214, 201] width 9 height 11
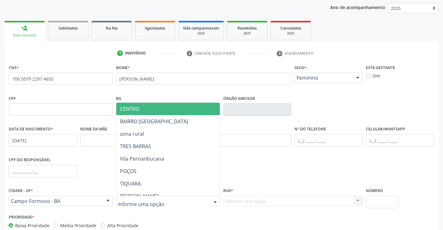
click at [170, 109] on span "CENTRO" at bounding box center [183, 109] width 134 height 12
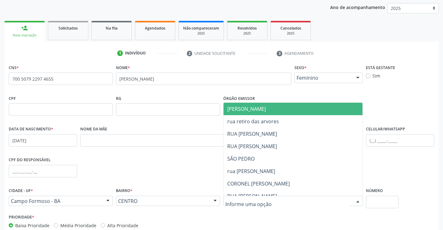
click at [358, 201] on div at bounding box center [357, 201] width 9 height 11
click at [251, 105] on span "[PERSON_NAME]" at bounding box center [246, 108] width 39 height 7
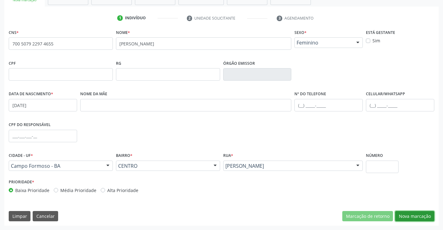
drag, startPoint x: 414, startPoint y: 217, endPoint x: 158, endPoint y: 148, distance: 264.9
click at [408, 217] on button "Nova marcação" at bounding box center [414, 216] width 39 height 11
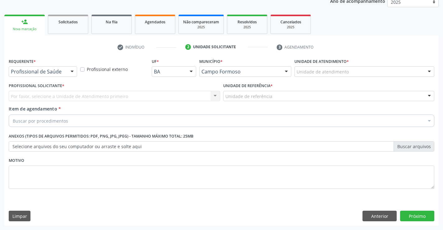
scroll to position [78, 0]
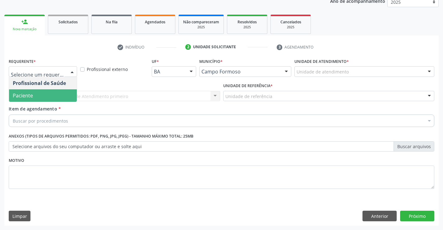
click at [40, 94] on span "Paciente" at bounding box center [43, 95] width 68 height 12
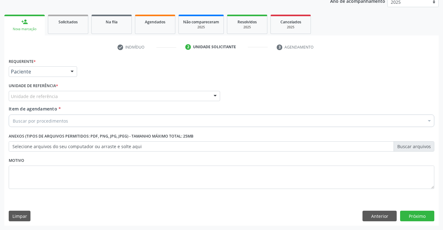
click at [91, 99] on div "Unidade de referência" at bounding box center [114, 96] width 211 height 11
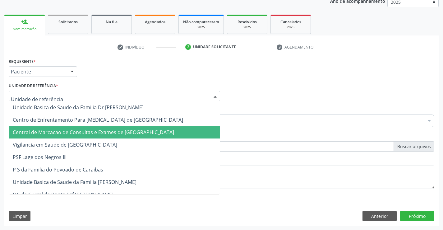
click at [91, 137] on span "Central de Marcacao de Consultas e Exames de [GEOGRAPHIC_DATA]" at bounding box center [114, 132] width 211 height 12
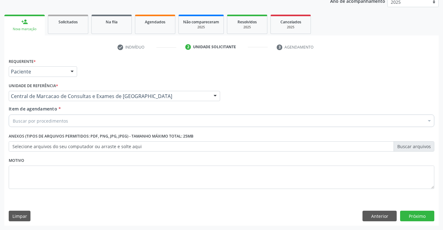
click at [97, 123] on div "Buscar por procedimentos" at bounding box center [222, 120] width 426 height 12
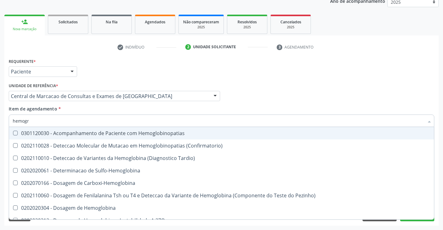
type input "hemogra"
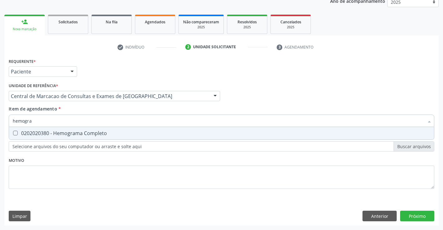
click at [94, 131] on div "0202020380 - Hemograma Completo" at bounding box center [221, 133] width 417 height 5
checkbox Completo "true"
click at [412, 221] on div "Requerente * Paciente Profissional de Saúde Paciente Nenhum resultado encontrad…" at bounding box center [221, 141] width 434 height 169
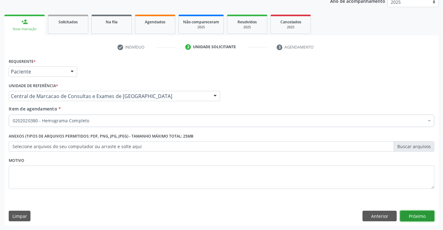
click at [414, 215] on button "Próximo" at bounding box center [417, 215] width 34 height 11
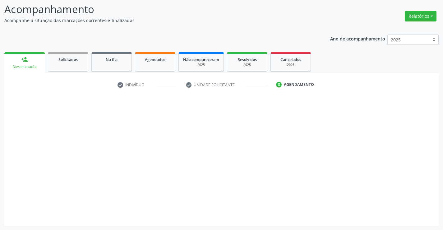
scroll to position [41, 0]
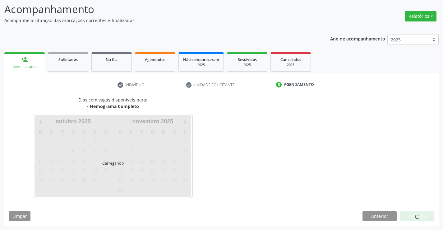
click at [414, 215] on div at bounding box center [417, 216] width 34 height 11
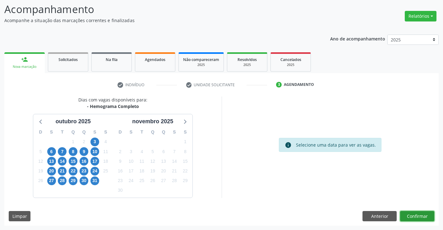
click at [413, 213] on button "Confirmar" at bounding box center [417, 216] width 34 height 11
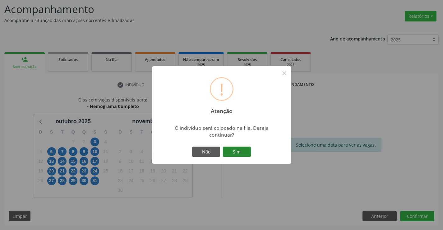
click at [247, 151] on button "Sim" at bounding box center [237, 151] width 28 height 11
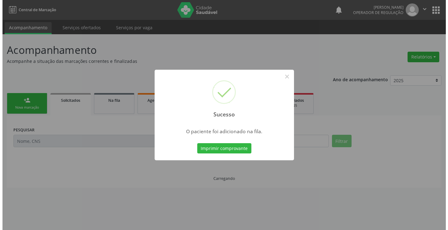
scroll to position [0, 0]
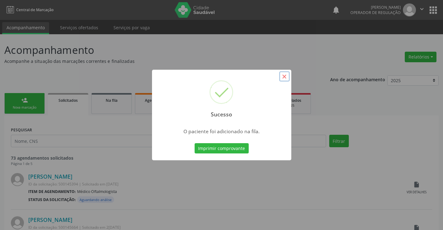
click at [287, 75] on button "×" at bounding box center [284, 76] width 11 height 11
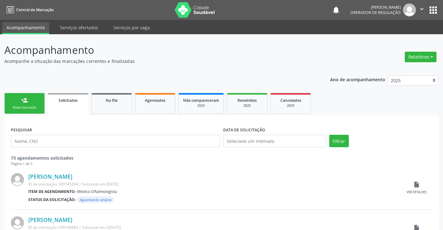
click at [30, 104] on link "person_add Nova marcação" at bounding box center [24, 103] width 40 height 21
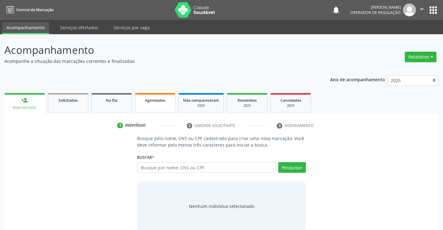
click at [147, 102] on span "Agendados" at bounding box center [155, 100] width 21 height 5
select select "9"
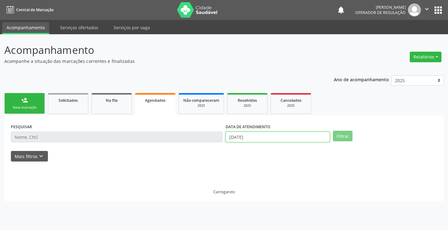
click at [255, 136] on input "01/10/2025" at bounding box center [277, 136] width 104 height 11
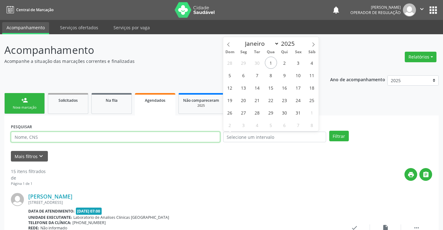
click at [155, 136] on input "text" at bounding box center [115, 136] width 209 height 11
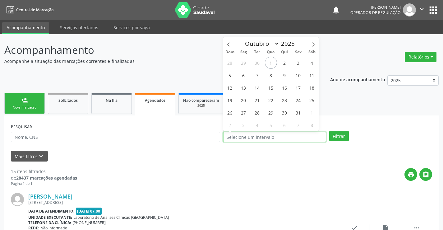
click at [250, 136] on input "text" at bounding box center [274, 136] width 103 height 11
click at [249, 136] on input "text" at bounding box center [274, 136] width 103 height 11
click at [186, 138] on input "text" at bounding box center [115, 136] width 209 height 11
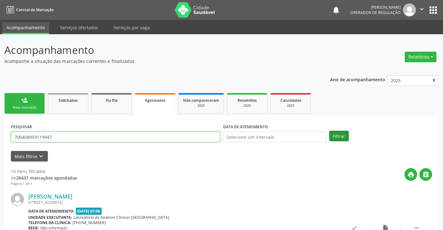
type input "700408959119947"
click at [338, 137] on button "Filtrar" at bounding box center [339, 136] width 20 height 11
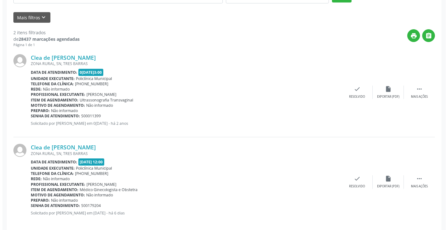
scroll to position [146, 0]
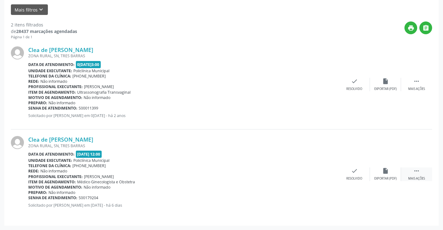
click at [413, 171] on div " Mais ações" at bounding box center [416, 173] width 31 height 13
click at [325, 173] on icon "cancel" at bounding box center [323, 170] width 7 height 7
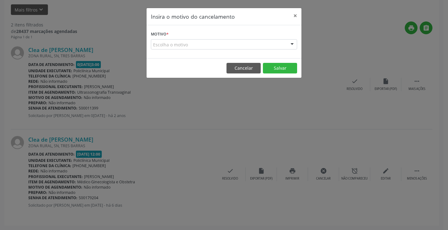
click at [286, 48] on div "Escolha o motivo Outro Médico - Participação em eventos (ex: congresso) Médico …" at bounding box center [224, 44] width 146 height 11
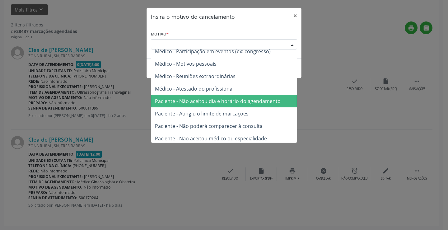
scroll to position [31, 0]
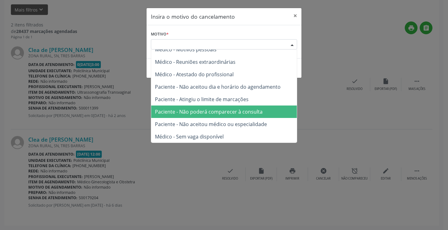
click at [224, 111] on span "Paciente - Não poderá comparecer à consulta" at bounding box center [209, 111] width 108 height 7
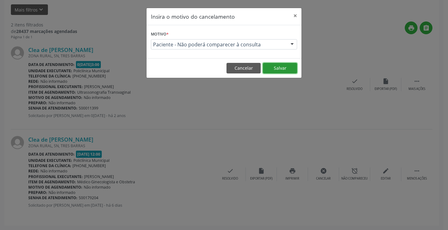
click at [273, 65] on button "Salvar" at bounding box center [280, 68] width 34 height 11
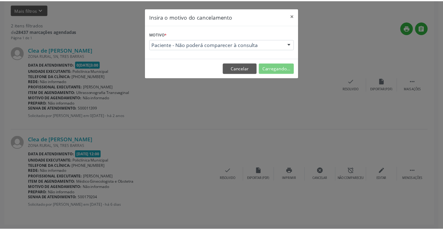
scroll to position [0, 0]
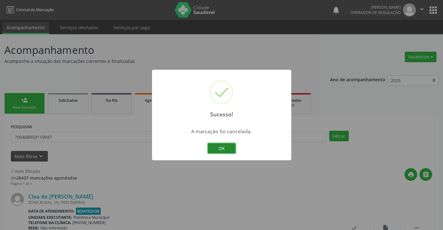
drag, startPoint x: 228, startPoint y: 147, endPoint x: 209, endPoint y: 143, distance: 19.5
click at [228, 147] on button "OK" at bounding box center [222, 148] width 28 height 11
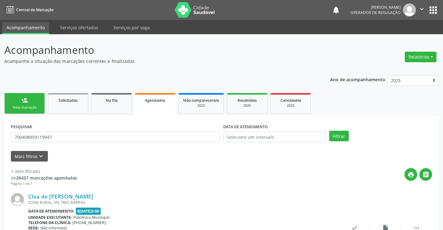
click at [28, 99] on div "person_add" at bounding box center [24, 100] width 7 height 7
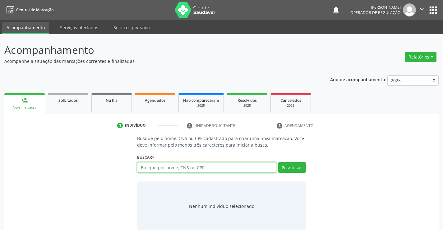
click at [183, 169] on input "text" at bounding box center [206, 167] width 139 height 11
type input "707608297791395"
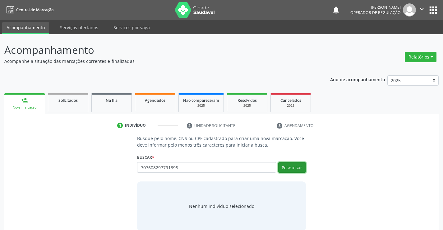
click at [298, 165] on button "Pesquisar" at bounding box center [292, 167] width 28 height 11
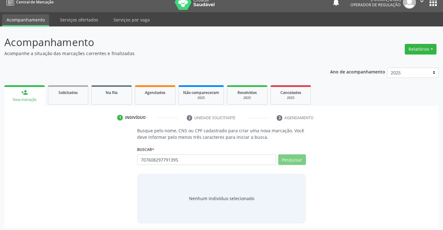
scroll to position [10, 0]
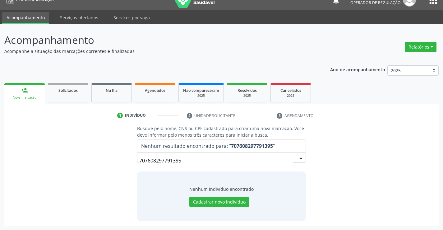
click at [197, 161] on input "707608297791395" at bounding box center [216, 160] width 154 height 12
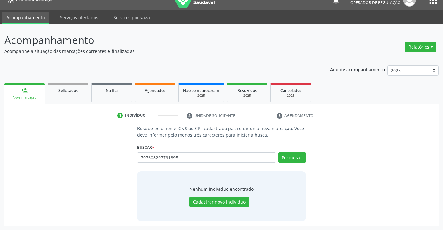
click at [191, 154] on input "707608297791395" at bounding box center [206, 157] width 139 height 11
type input "707608297791395"
click at [288, 154] on button "Pesquisar" at bounding box center [292, 157] width 28 height 11
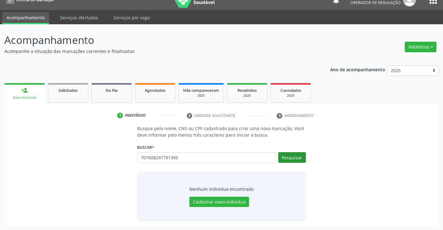
type input "707608297791395"
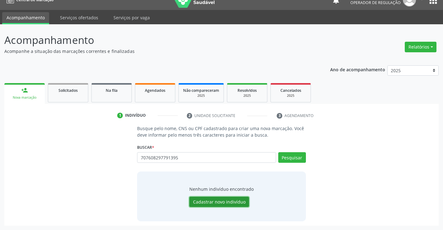
click at [208, 201] on button "Cadastrar novo indivíduo" at bounding box center [219, 201] width 60 height 11
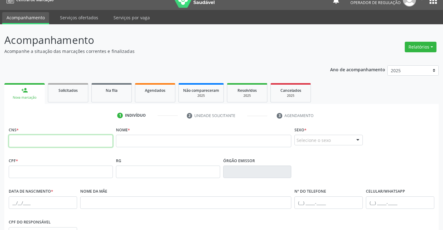
click at [73, 140] on input "text" at bounding box center [61, 141] width 104 height 12
paste input "707 6082 9779 1395"
type input "707 6082 9779 1395"
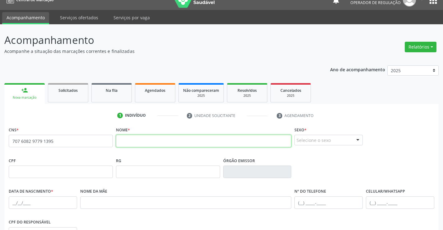
click at [145, 141] on input "text" at bounding box center [204, 141] width 176 height 12
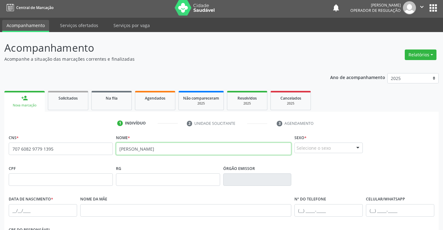
scroll to position [0, 0]
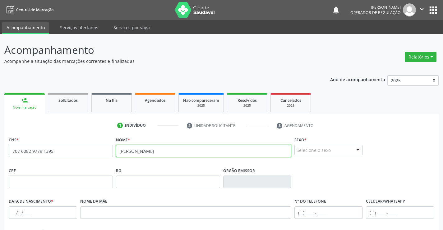
type input "joseilma santos vieira"
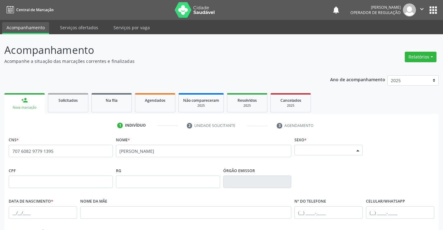
click at [320, 152] on div "Selecione o sexo" at bounding box center [328, 150] width 68 height 11
click at [308, 138] on span "Feminino" at bounding box center [309, 138] width 22 height 7
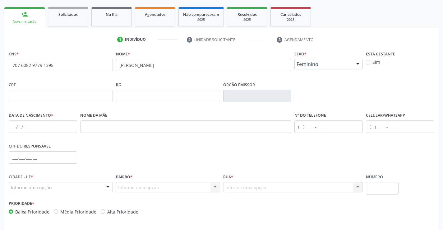
scroll to position [93, 0]
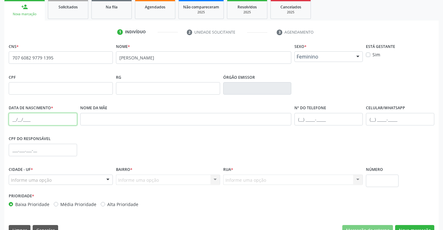
click at [17, 120] on input "text" at bounding box center [43, 119] width 68 height 12
type input "[DATE]"
click at [94, 180] on div "Informe uma opção" at bounding box center [61, 179] width 104 height 11
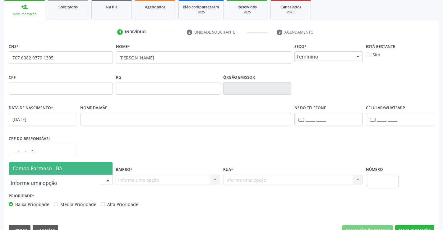
click at [99, 166] on span "Campo Formoso - BA" at bounding box center [61, 168] width 104 height 12
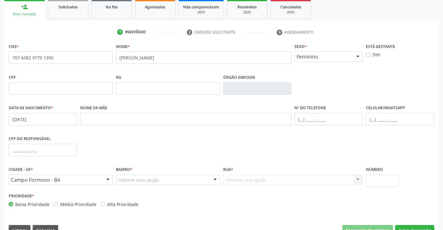
click at [173, 180] on div "Informe uma opção" at bounding box center [168, 179] width 104 height 11
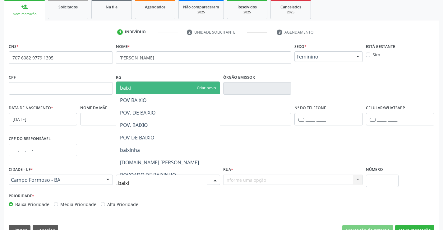
type input "baixin"
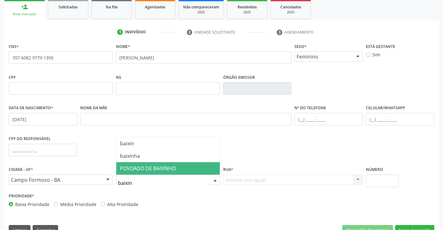
click at [177, 168] on span "POVOADO DE BAIXINHO" at bounding box center [168, 168] width 104 height 12
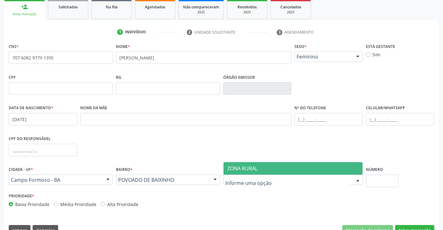
click at [257, 166] on span "ZONA RURAL" at bounding box center [242, 168] width 30 height 7
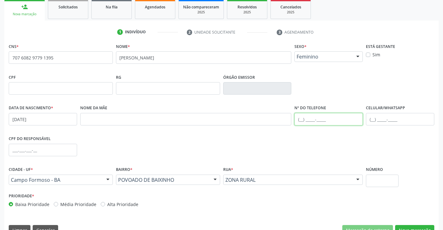
click at [301, 121] on input "text" at bounding box center [328, 119] width 68 height 12
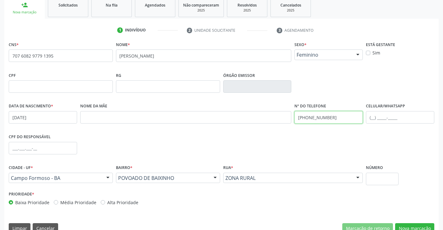
scroll to position [107, 0]
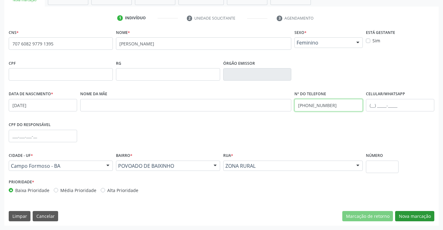
type input "(74) 98815-3712"
click at [407, 219] on button "Nova marcação" at bounding box center [414, 216] width 39 height 11
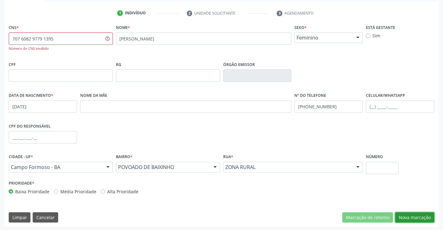
scroll to position [113, 0]
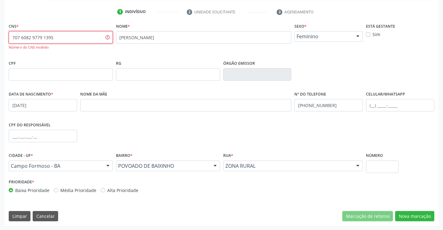
click at [62, 42] on input "707 6082 9779 1395" at bounding box center [61, 37] width 104 height 12
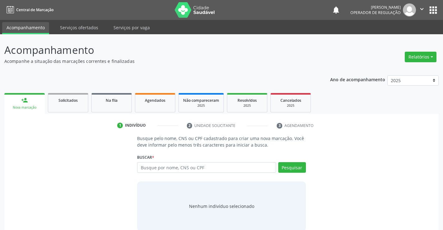
click at [154, 166] on input "text" at bounding box center [206, 167] width 139 height 11
type input "707608297781395"
click at [295, 167] on button "Pesquisar" at bounding box center [292, 167] width 28 height 11
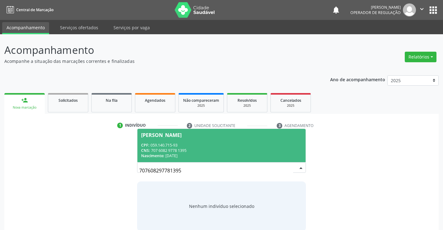
click at [223, 138] on span "[PERSON_NAME] CPF: 059.140.715-93 CNS: 707 6082 9778 1395 Nascimento: [DATE]" at bounding box center [221, 145] width 168 height 33
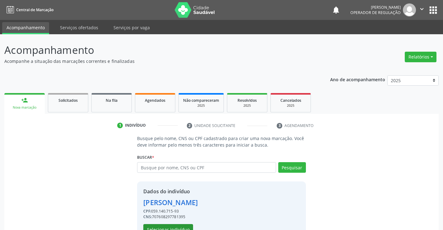
scroll to position [20, 0]
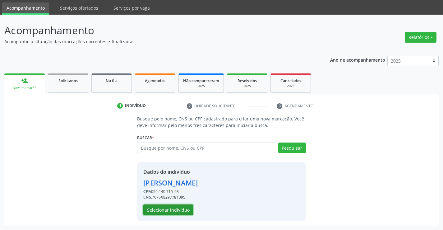
click at [173, 211] on button "Selecionar indivíduo" at bounding box center [168, 209] width 50 height 11
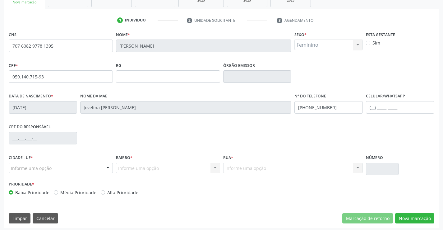
scroll to position [107, 0]
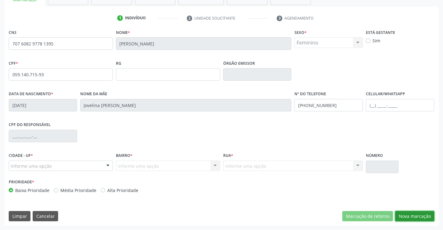
click at [409, 214] on button "Nova marcação" at bounding box center [414, 216] width 39 height 11
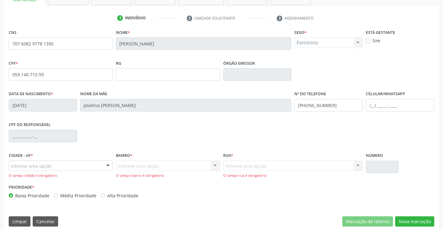
click at [93, 162] on div "Informe uma opção" at bounding box center [61, 165] width 104 height 11
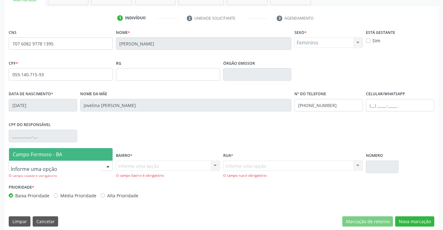
click at [92, 154] on span "Campo Formoso - BA" at bounding box center [61, 154] width 104 height 12
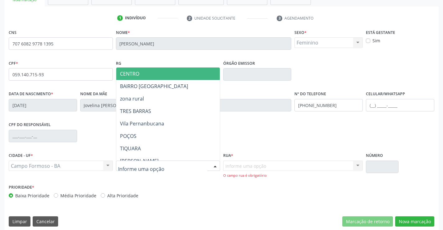
click at [158, 70] on span "CENTRO" at bounding box center [183, 73] width 134 height 12
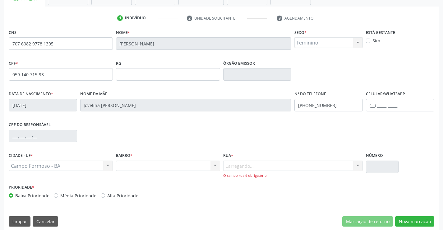
click at [272, 163] on div "Carregando... Nenhum resultado encontrado para: " " Nenhuma opção encontrada. D…" at bounding box center [293, 169] width 140 height 18
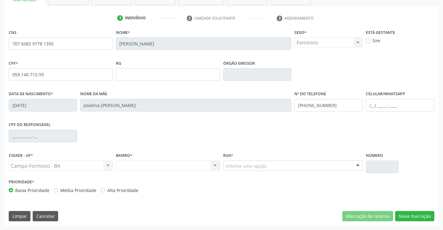
click at [272, 163] on div "Informe uma opção" at bounding box center [293, 165] width 140 height 11
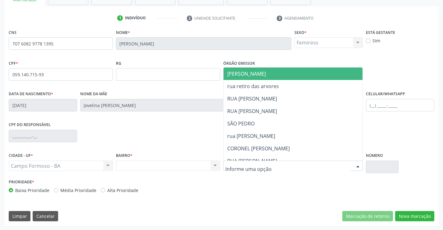
click at [267, 75] on span "[PERSON_NAME]" at bounding box center [298, 73] width 150 height 12
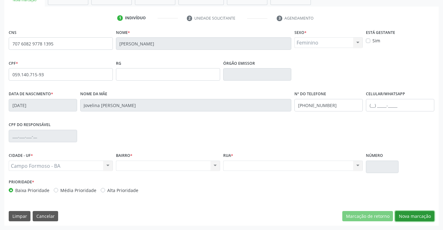
click at [404, 214] on button "Nova marcação" at bounding box center [414, 216] width 39 height 11
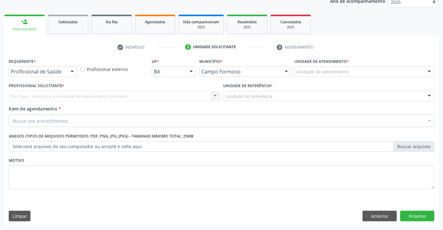
scroll to position [78, 0]
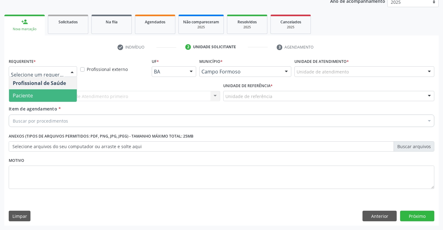
click at [30, 102] on div "Profissional Solicitante * Por favor, selecione a Unidade de Atendimento primei…" at bounding box center [114, 93] width 214 height 24
drag, startPoint x: 67, startPoint y: 72, endPoint x: 52, endPoint y: 93, distance: 25.6
click at [66, 73] on div at bounding box center [43, 71] width 68 height 11
click at [48, 95] on span "Paciente" at bounding box center [43, 95] width 68 height 12
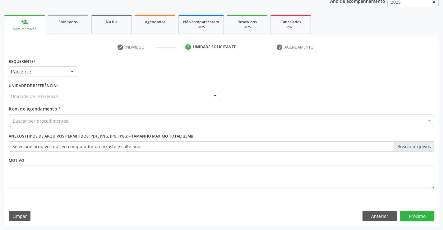
drag, startPoint x: 99, startPoint y: 100, endPoint x: 99, endPoint y: 127, distance: 26.4
click at [99, 100] on div "Unidade de referência" at bounding box center [114, 96] width 211 height 11
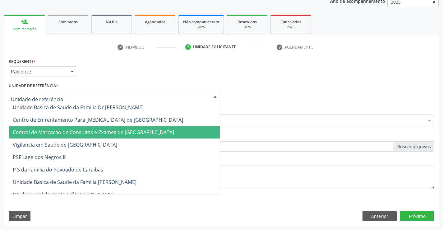
click at [99, 136] on span "Central de Marcacao de Consultas e Exames de [GEOGRAPHIC_DATA]" at bounding box center [114, 132] width 211 height 12
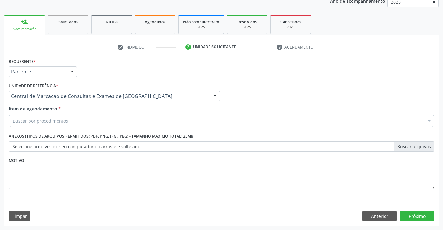
click at [104, 115] on div "Buscar por procedimentos" at bounding box center [222, 120] width 426 height 12
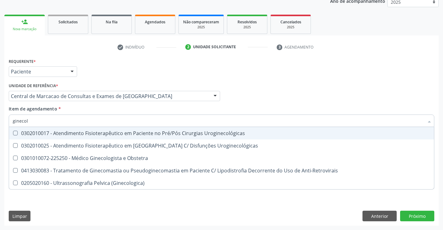
type input "ginecolo"
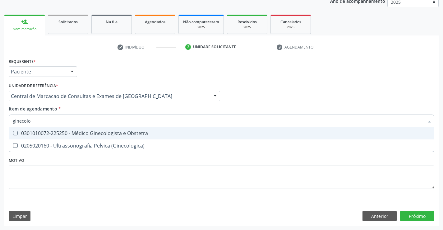
click at [106, 131] on div "0301010072-225250 - Médico Ginecologista e Obstetra" at bounding box center [221, 133] width 417 height 5
checkbox Obstetra "true"
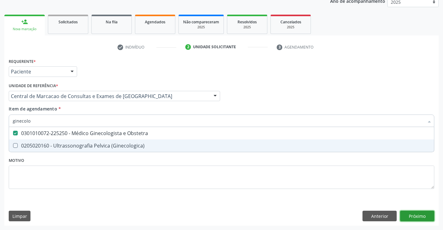
click at [402, 211] on div "Requerente * Paciente Profissional de Saúde Paciente Nenhum resultado encontrad…" at bounding box center [221, 141] width 434 height 169
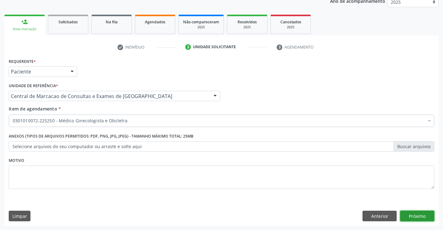
click at [407, 215] on div "Requerente * Paciente Profissional de Saúde Paciente Nenhum resultado encontrad…" at bounding box center [221, 141] width 434 height 169
click at [424, 212] on button "Próximo" at bounding box center [417, 215] width 34 height 11
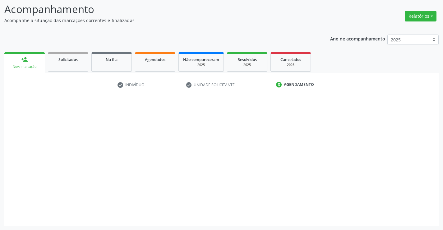
scroll to position [41, 0]
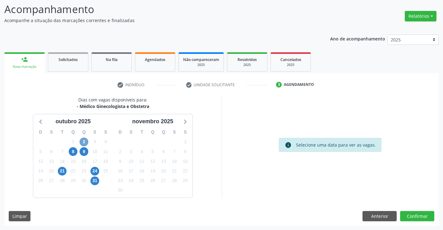
click at [82, 140] on span "2" at bounding box center [84, 141] width 9 height 9
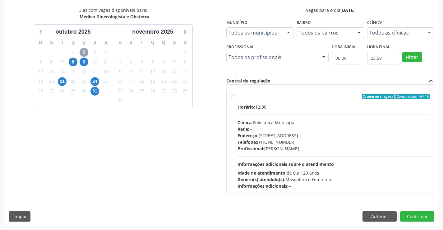
scroll to position [131, 0]
click at [314, 141] on div "Telefone: [PHONE_NUMBER]" at bounding box center [333, 141] width 192 height 7
click at [235, 99] on input "Ordem de chegada Consumidos: 14 / 16 Horário: 12:00 Clínica: Policlínica Munici…" at bounding box center [233, 96] width 4 height 6
radio input "true"
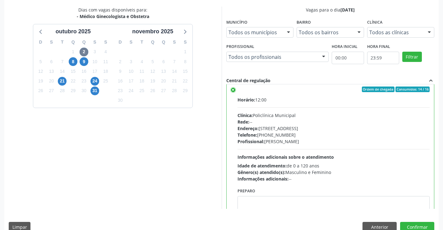
scroll to position [0, 0]
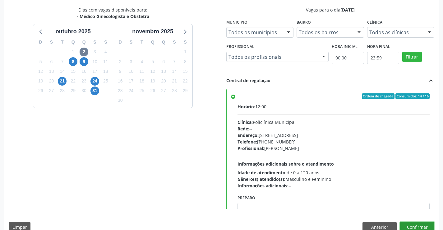
click at [411, 224] on button "Confirmar" at bounding box center [417, 227] width 34 height 11
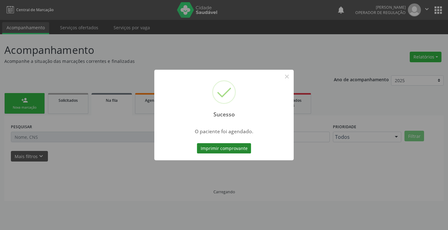
click at [240, 150] on button "Imprimir comprovante" at bounding box center [224, 148] width 54 height 11
